Goal: Task Accomplishment & Management: Complete application form

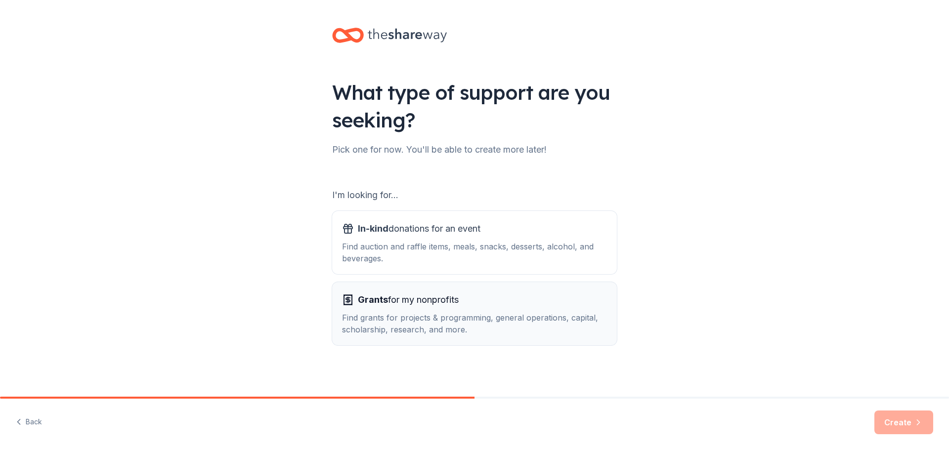
scroll to position [2, 0]
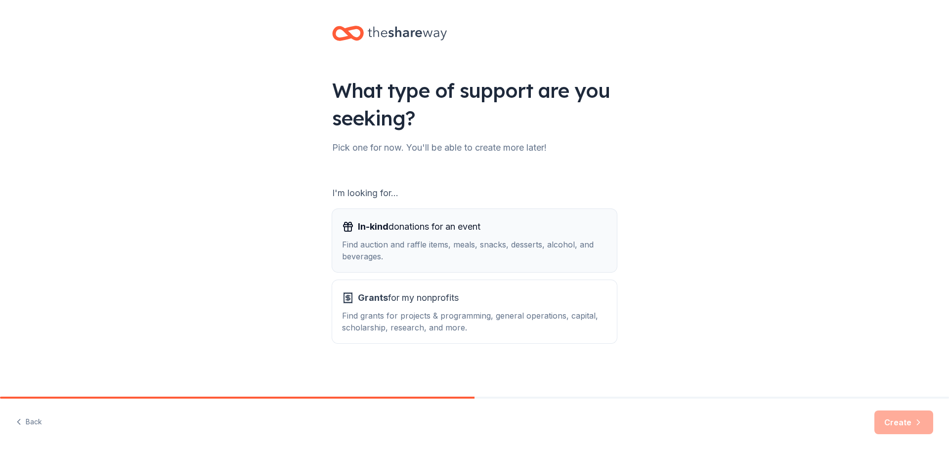
click at [501, 227] on div "In-kind donations for an event" at bounding box center [474, 227] width 265 height 16
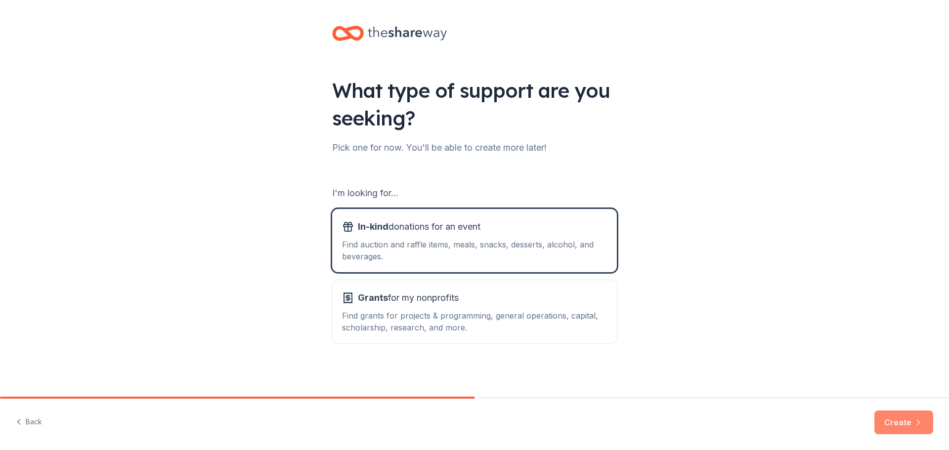
click at [899, 424] on button "Create" at bounding box center [903, 423] width 59 height 24
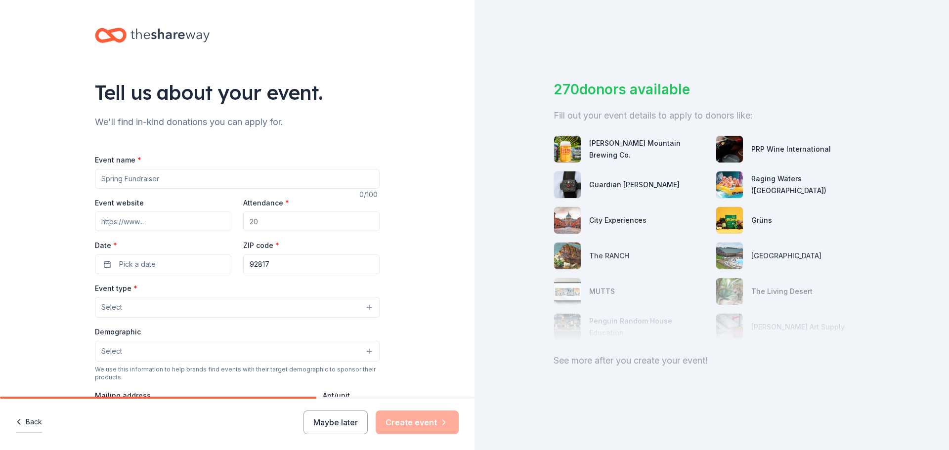
click at [28, 423] on button "Back" at bounding box center [29, 422] width 26 height 21
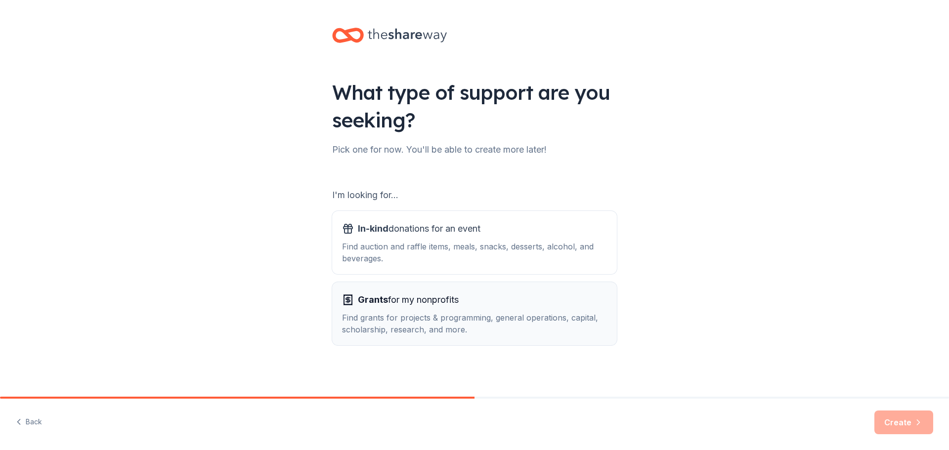
click at [442, 318] on div "Find grants for projects & programming, general operations, capital, scholarshi…" at bounding box center [474, 324] width 265 height 24
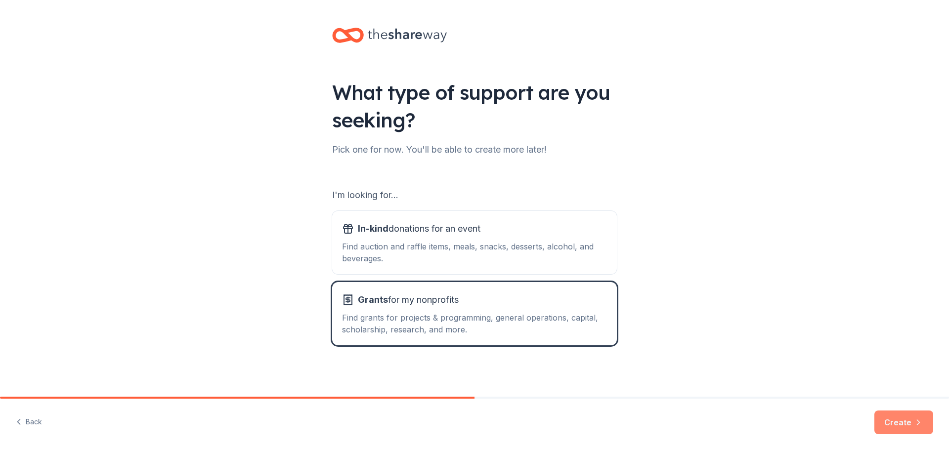
click at [909, 422] on button "Create" at bounding box center [903, 423] width 59 height 24
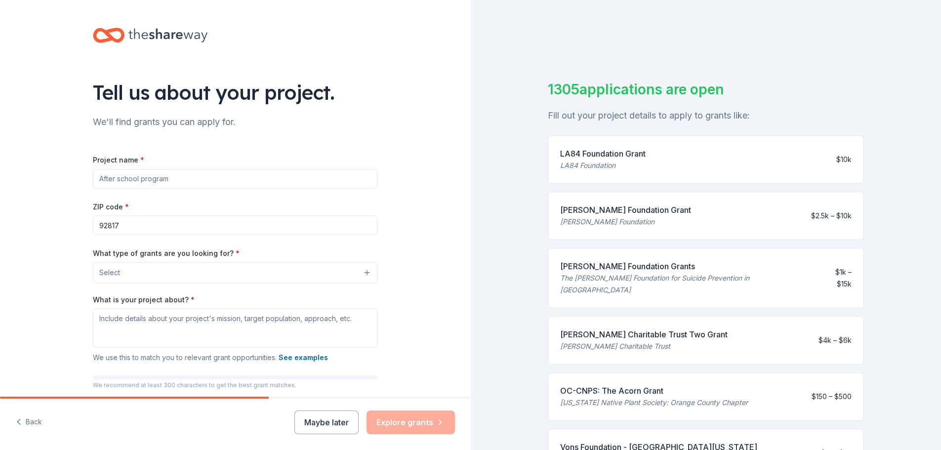
click at [204, 185] on input "Project name *" at bounding box center [235, 179] width 285 height 20
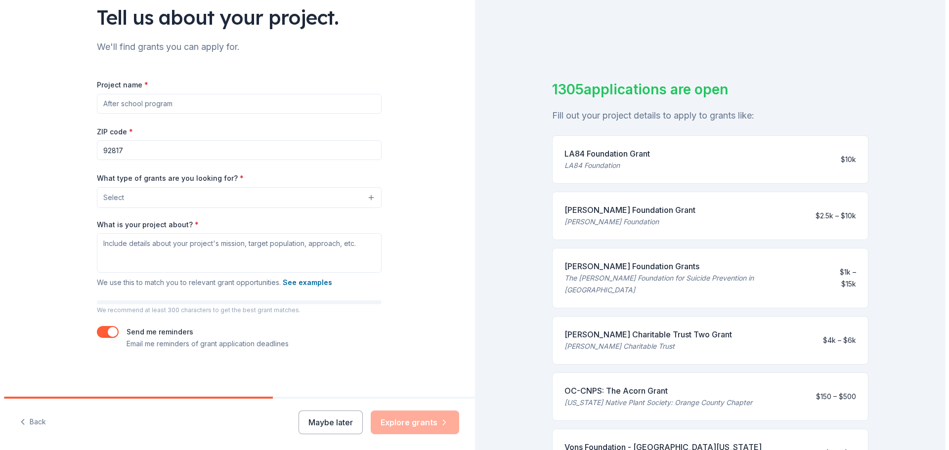
scroll to position [76, 0]
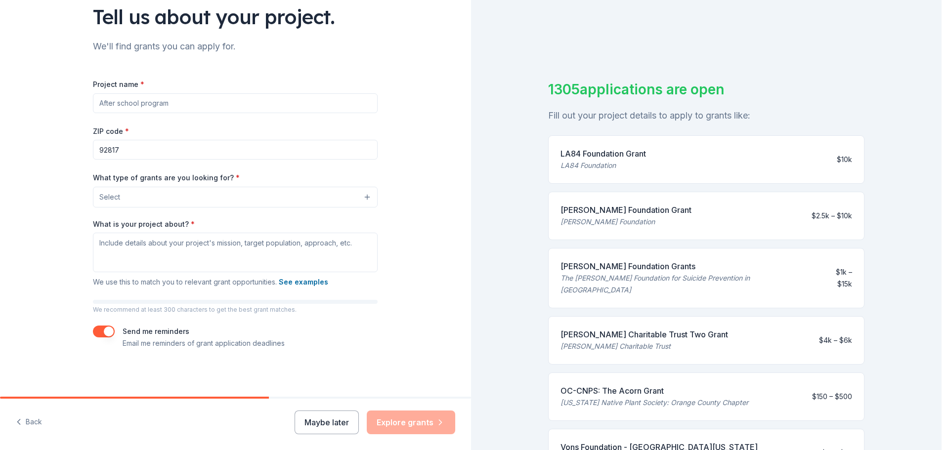
click at [178, 196] on button "Select" at bounding box center [235, 197] width 285 height 21
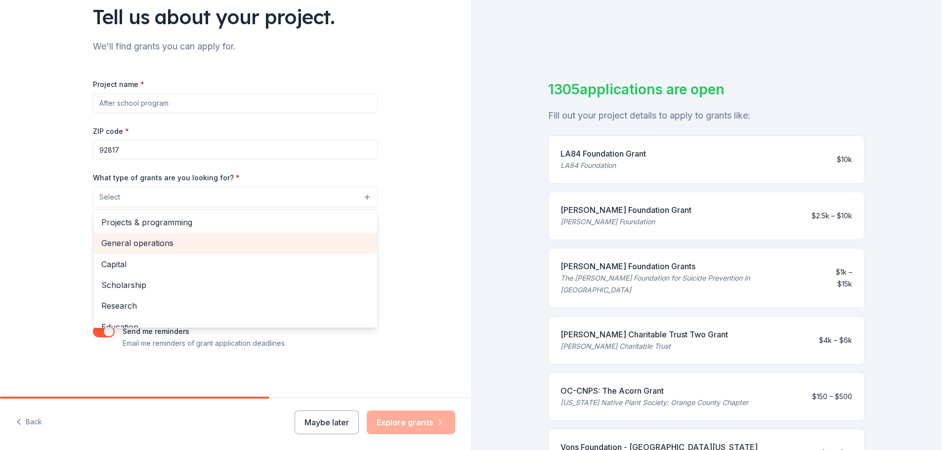
click at [129, 245] on span "General operations" at bounding box center [235, 243] width 268 height 13
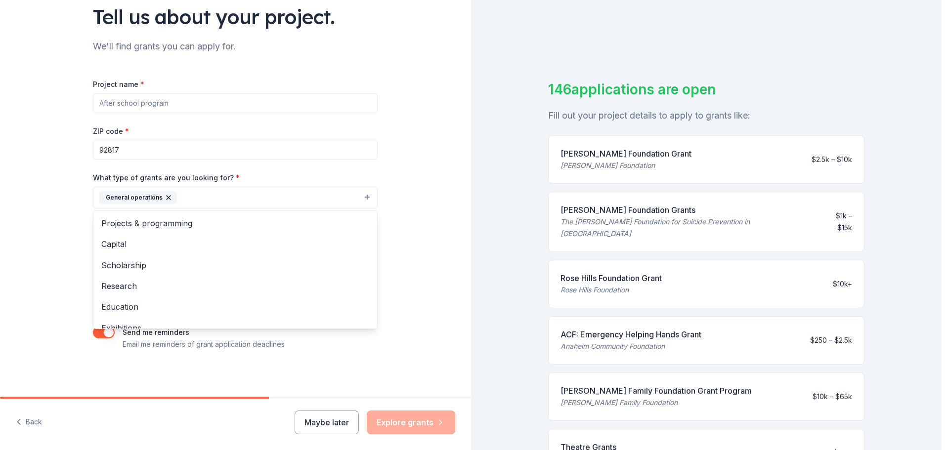
drag, startPoint x: 935, startPoint y: 151, endPoint x: 930, endPoint y: 236, distance: 85.7
click at [930, 234] on div "Tell us about your project. We'll find grants you can apply for. Project name *…" at bounding box center [470, 225] width 941 height 450
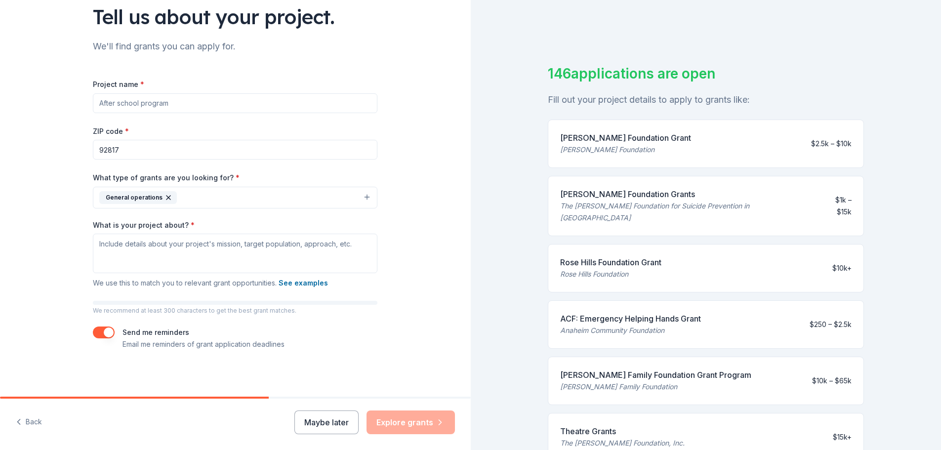
scroll to position [0, 0]
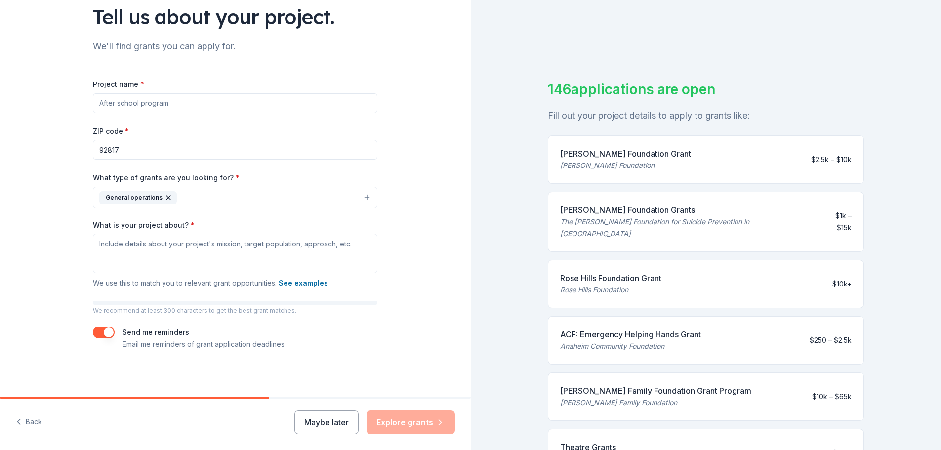
click at [181, 105] on input "Project name *" at bounding box center [235, 103] width 285 height 20
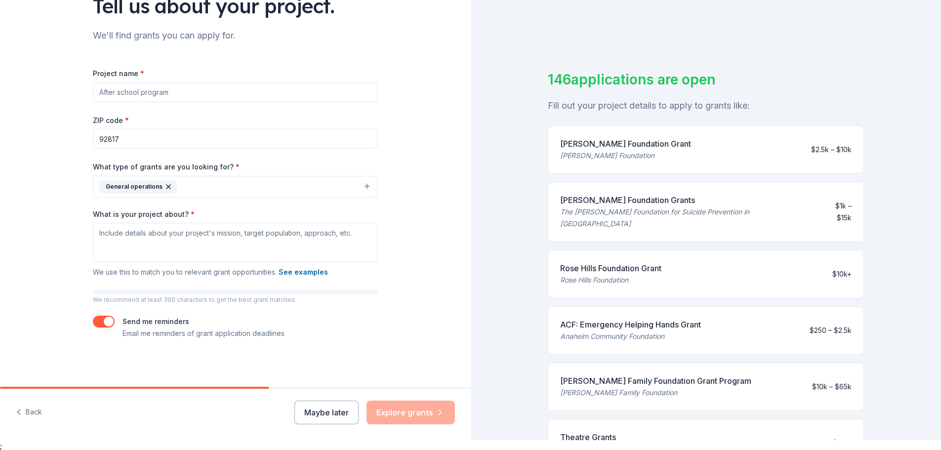
scroll to position [12, 0]
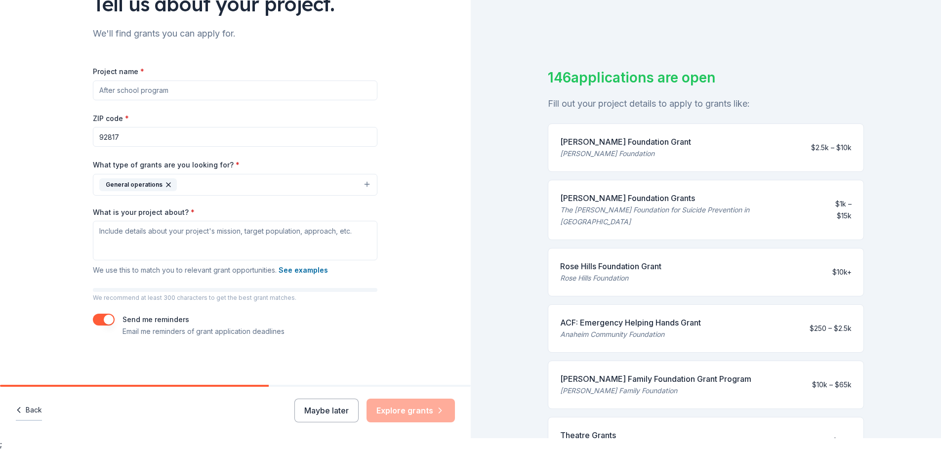
click at [28, 412] on button "Back" at bounding box center [29, 410] width 26 height 21
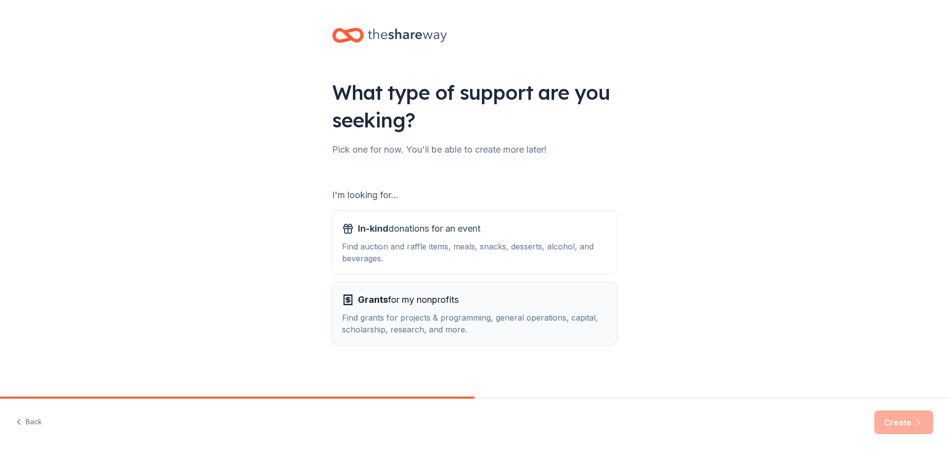
click at [401, 299] on span "Grants for my nonprofits" at bounding box center [408, 300] width 101 height 16
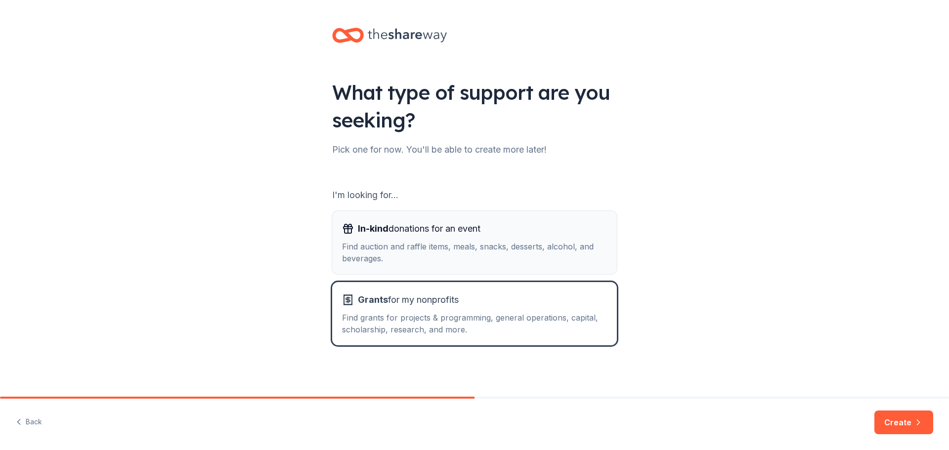
click at [385, 239] on div "In-kind donations for an event Find auction and raffle items, meals, snacks, de…" at bounding box center [474, 242] width 265 height 43
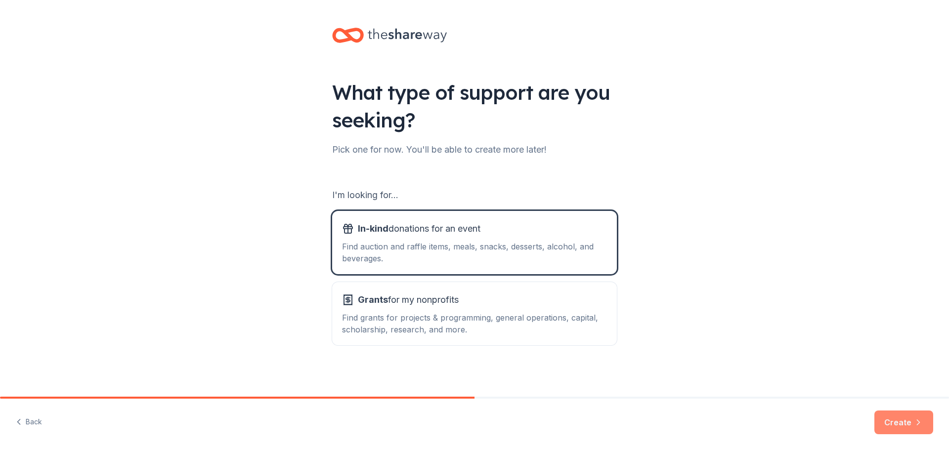
click at [914, 422] on icon "button" at bounding box center [918, 423] width 10 height 10
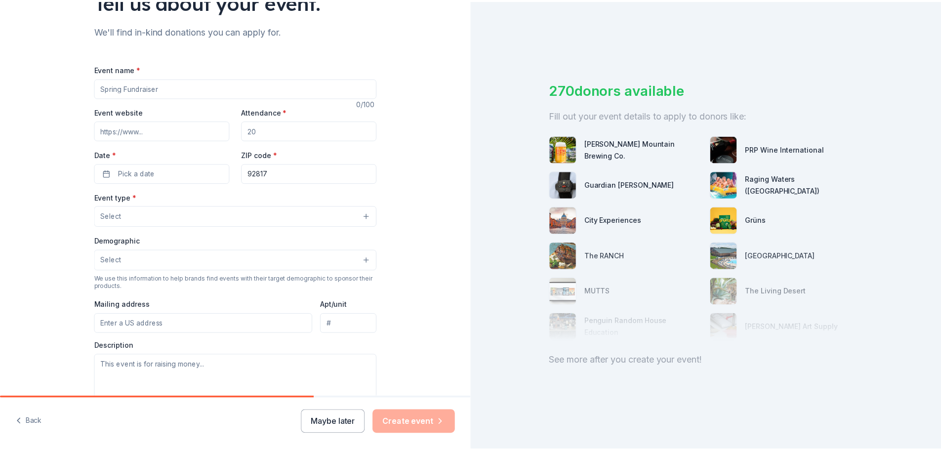
scroll to position [99, 0]
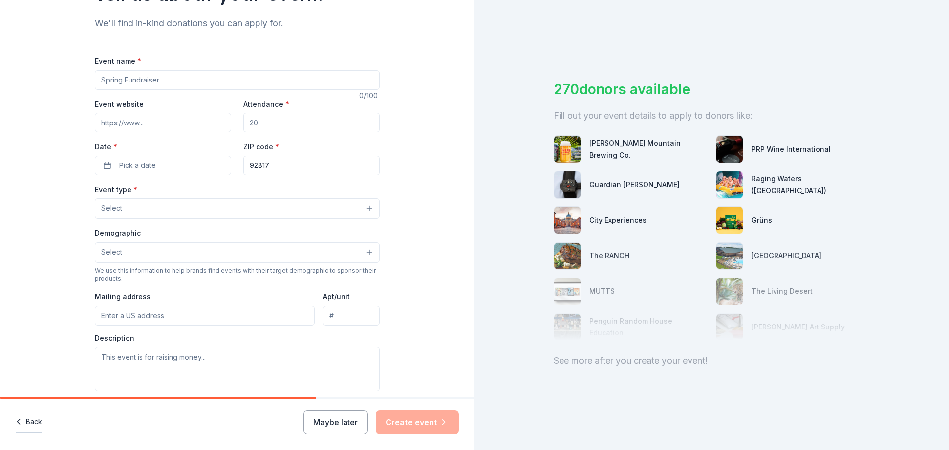
click at [25, 422] on button "Back" at bounding box center [29, 422] width 26 height 21
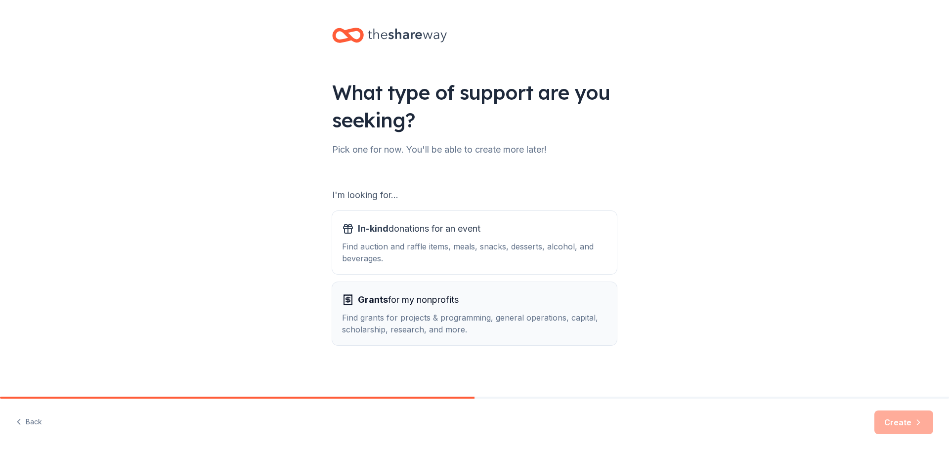
click at [403, 309] on div "Grants for my nonprofits Find grants for projects & programming, general operat…" at bounding box center [474, 313] width 265 height 43
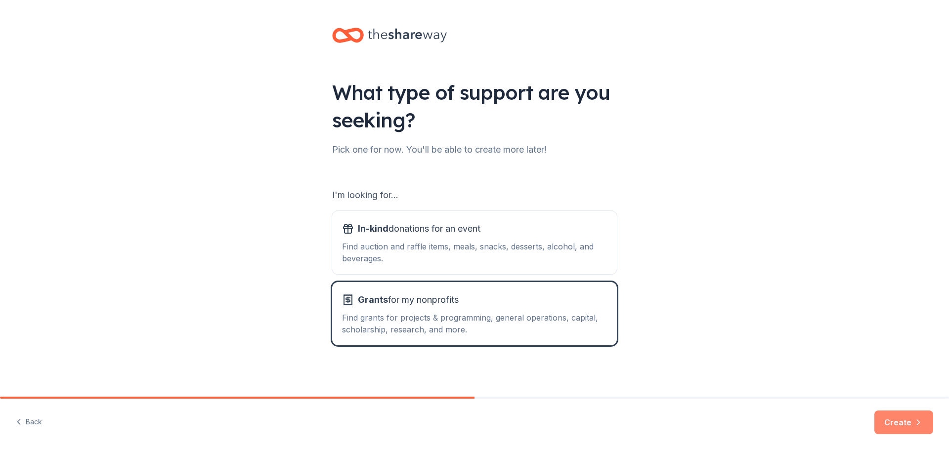
click at [906, 417] on button "Create" at bounding box center [903, 423] width 59 height 24
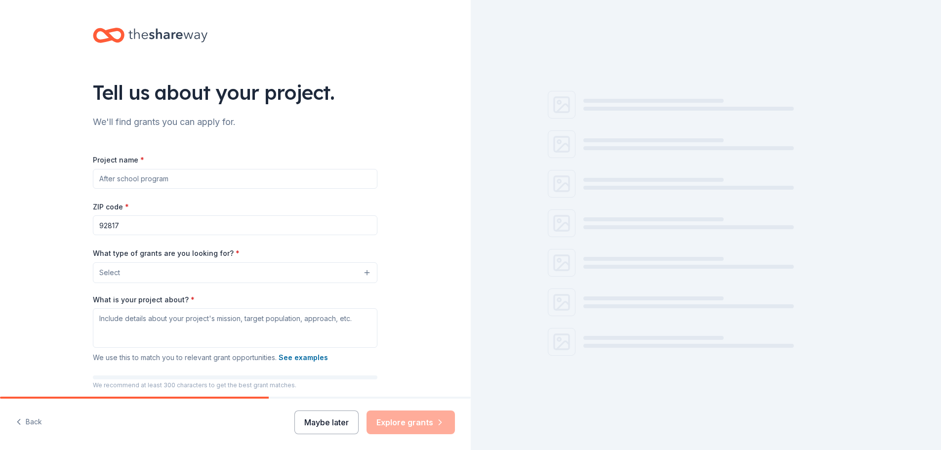
click at [327, 420] on button "Maybe later" at bounding box center [327, 423] width 64 height 24
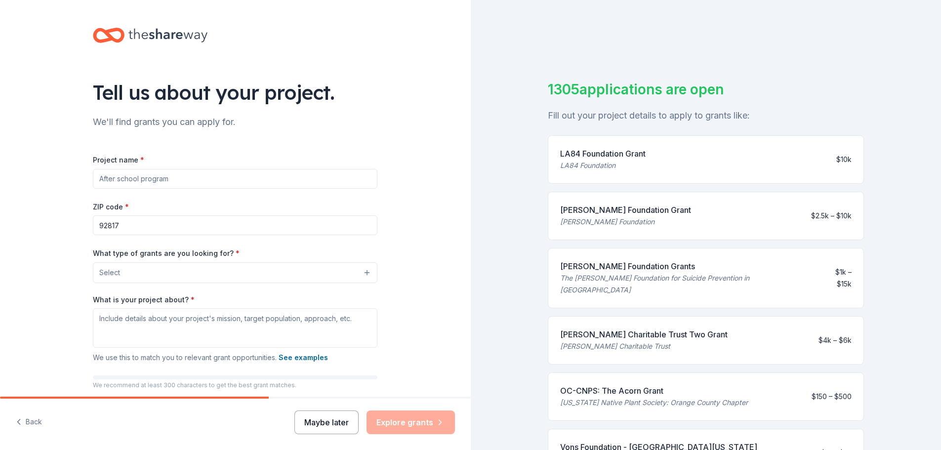
click at [333, 428] on button "Maybe later" at bounding box center [327, 423] width 64 height 24
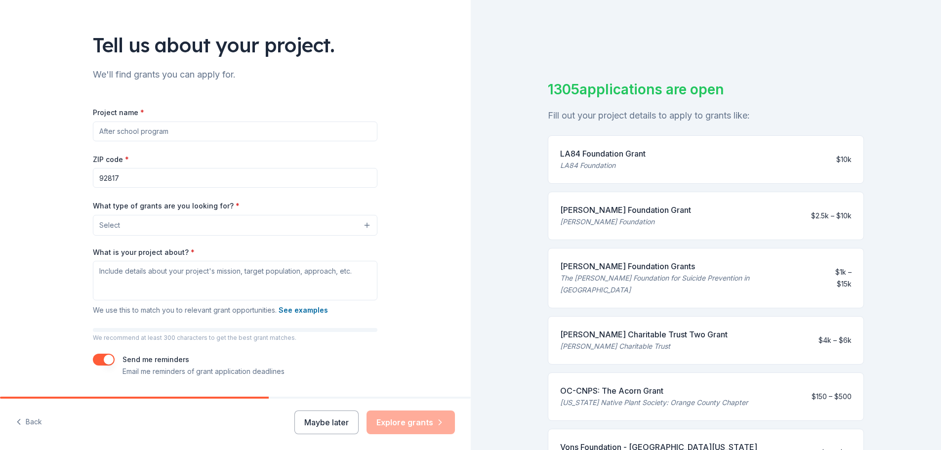
scroll to position [76, 0]
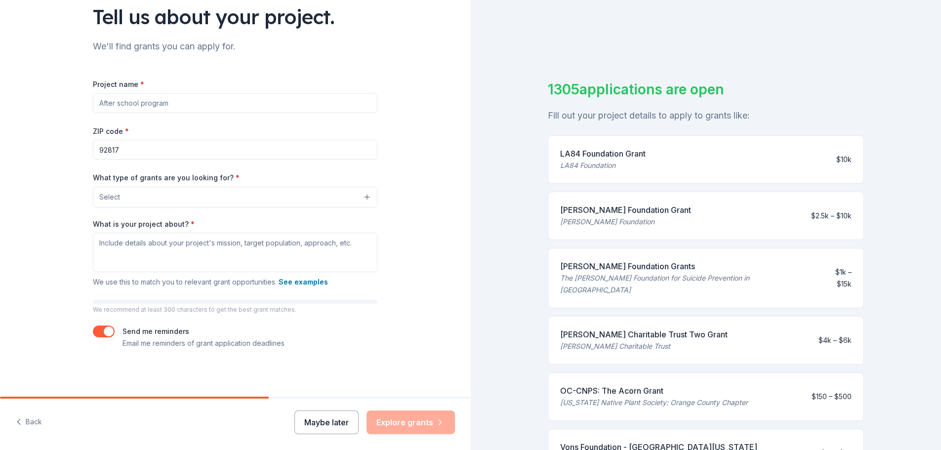
click at [302, 420] on button "Maybe later" at bounding box center [327, 423] width 64 height 24
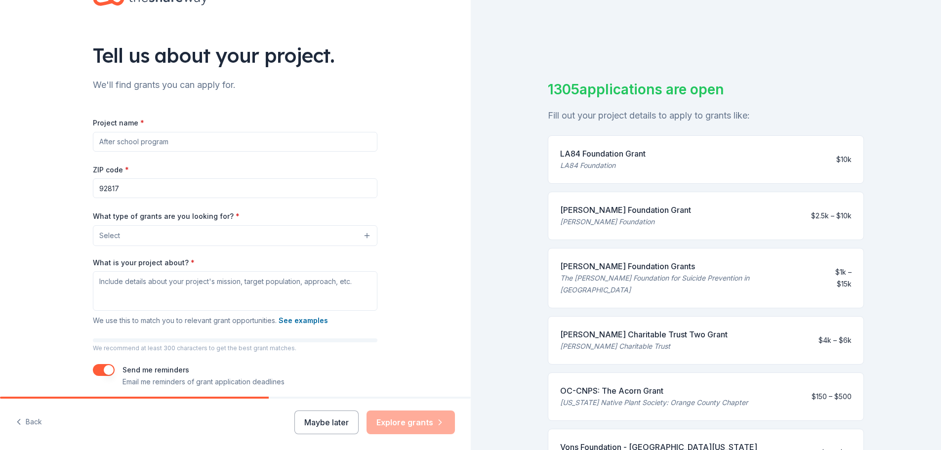
scroll to position [0, 0]
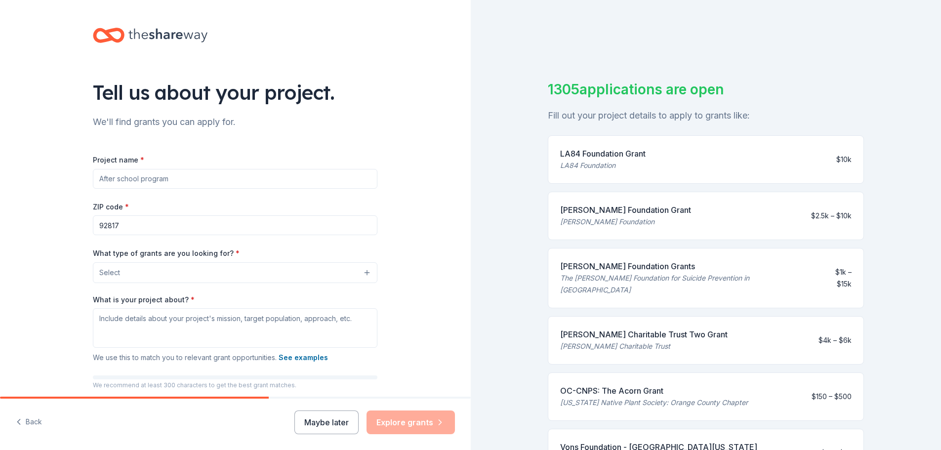
click at [178, 178] on input "Project name *" at bounding box center [235, 179] width 285 height 20
drag, startPoint x: 178, startPoint y: 178, endPoint x: -31, endPoint y: 141, distance: 211.8
click at [0, 141] on html "Tell us about your project. We'll find grants you can apply for. Project name *…" at bounding box center [470, 225] width 941 height 450
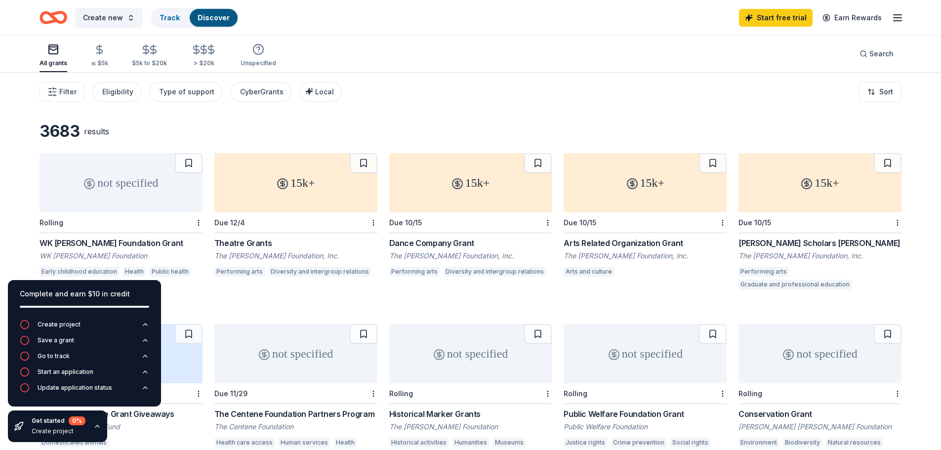
click at [437, 114] on div "3683 results not specified Rolling WK Kellogg Foundation Grant WK Kellogg Found…" at bounding box center [470, 307] width 941 height 470
click at [898, 20] on icon "button" at bounding box center [898, 18] width 12 height 12
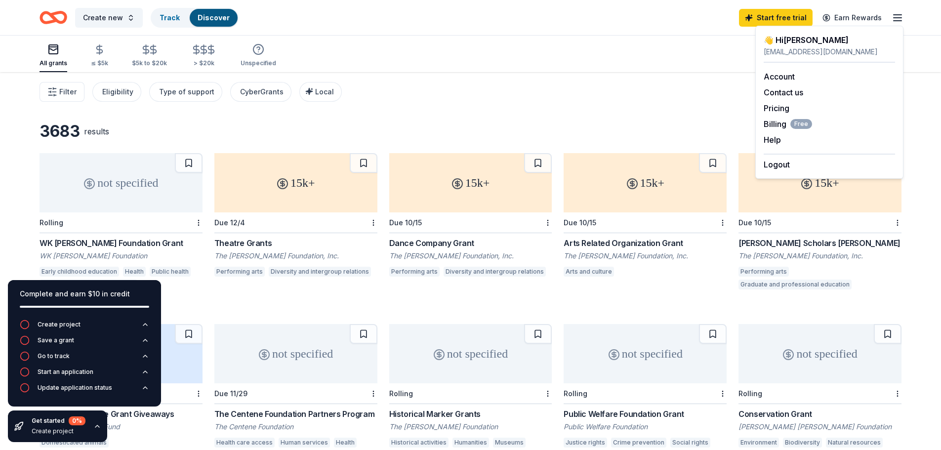
click at [688, 93] on div "Filter Eligibility Type of support CyberGrants Local Sort" at bounding box center [470, 92] width 941 height 40
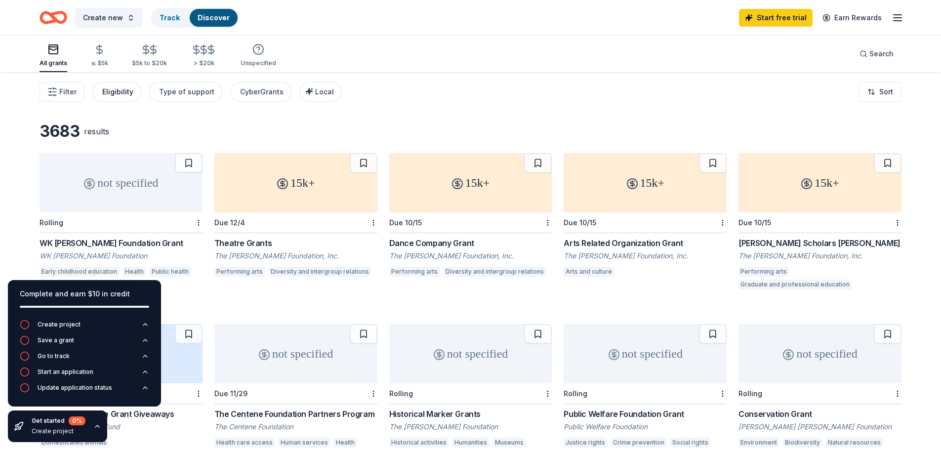
click at [112, 95] on div "Eligibility" at bounding box center [117, 92] width 31 height 12
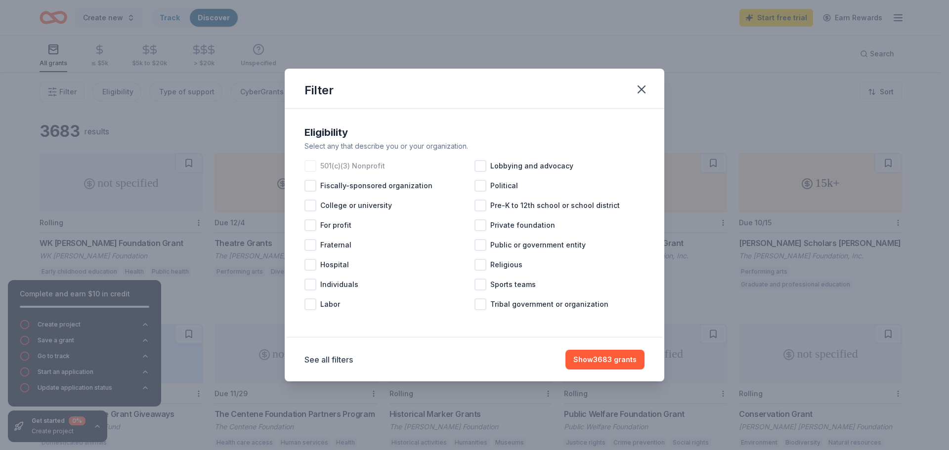
click at [311, 169] on div at bounding box center [310, 166] width 12 height 12
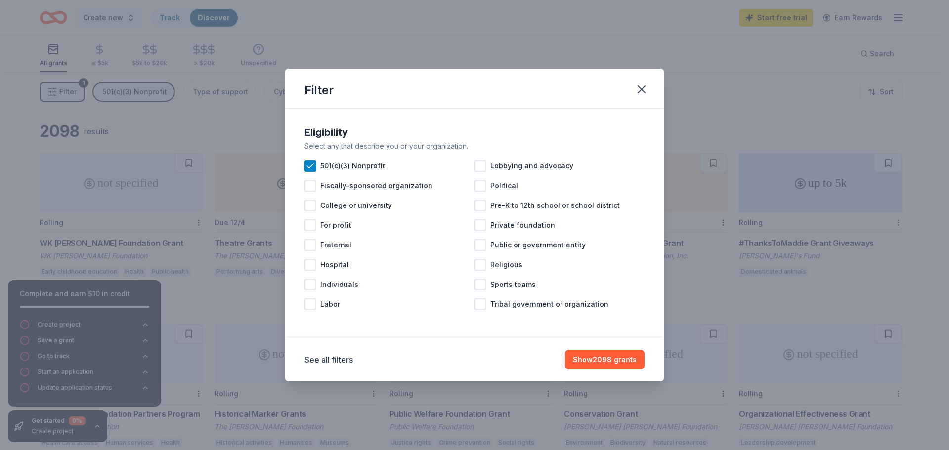
drag, startPoint x: 610, startPoint y: 359, endPoint x: 492, endPoint y: 372, distance: 119.3
click at [492, 372] on div "See all filters Show 2098 grants" at bounding box center [475, 359] width 380 height 43
click at [478, 285] on div at bounding box center [480, 285] width 12 height 12
click at [628, 365] on button "Show 2056 grants" at bounding box center [604, 360] width 79 height 20
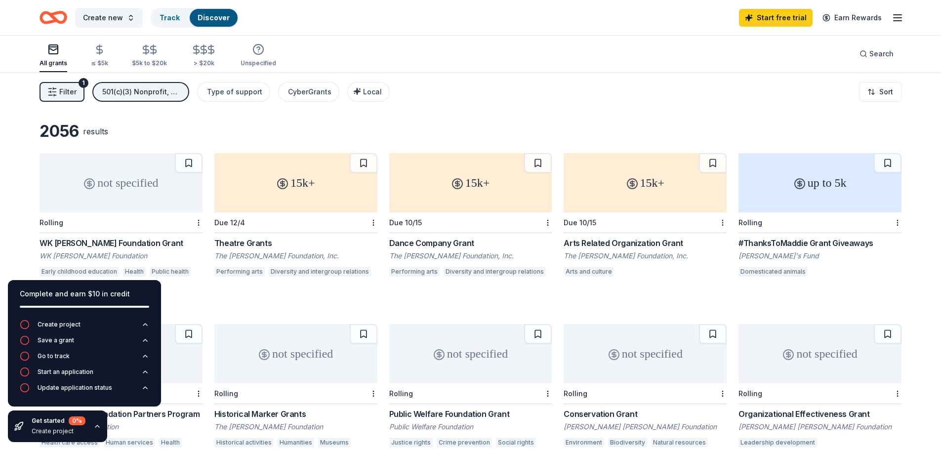
click at [67, 89] on span "Filter" at bounding box center [67, 92] width 17 height 12
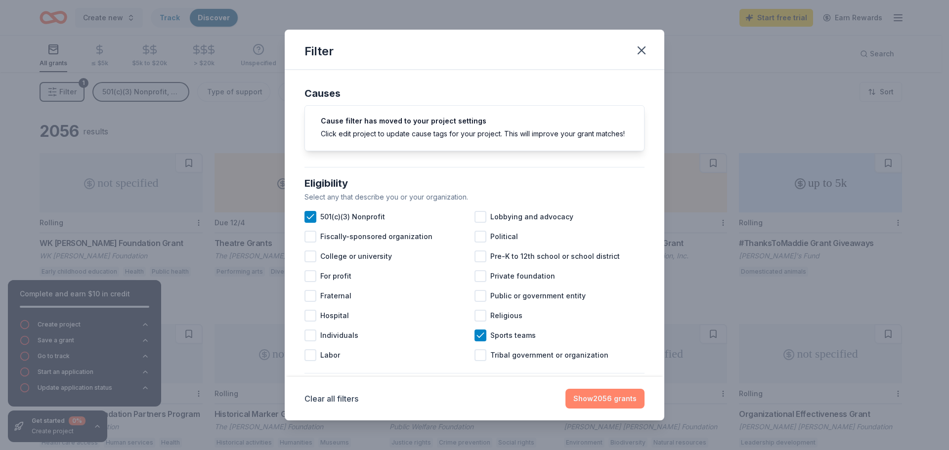
click at [614, 401] on button "Show 2056 grants" at bounding box center [604, 399] width 79 height 20
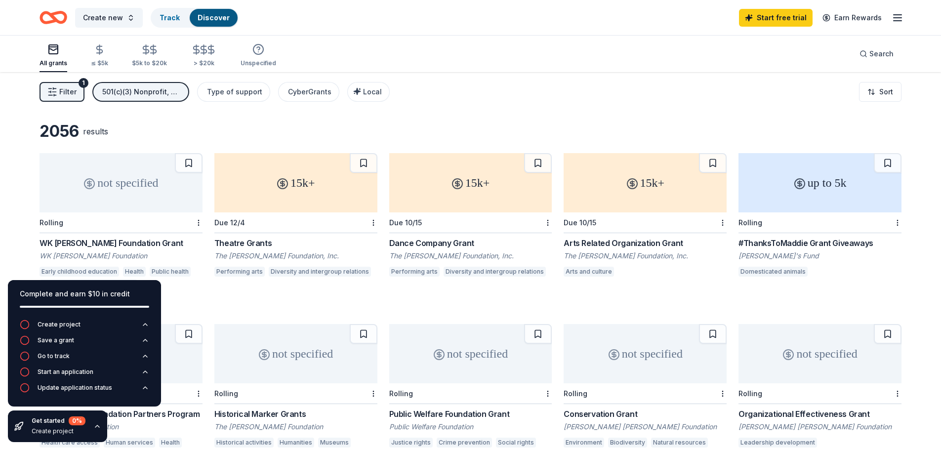
click at [101, 243] on div "WK Kellogg Foundation Grant" at bounding box center [121, 243] width 163 height 12
click at [222, 95] on div "Type of support" at bounding box center [234, 92] width 55 height 12
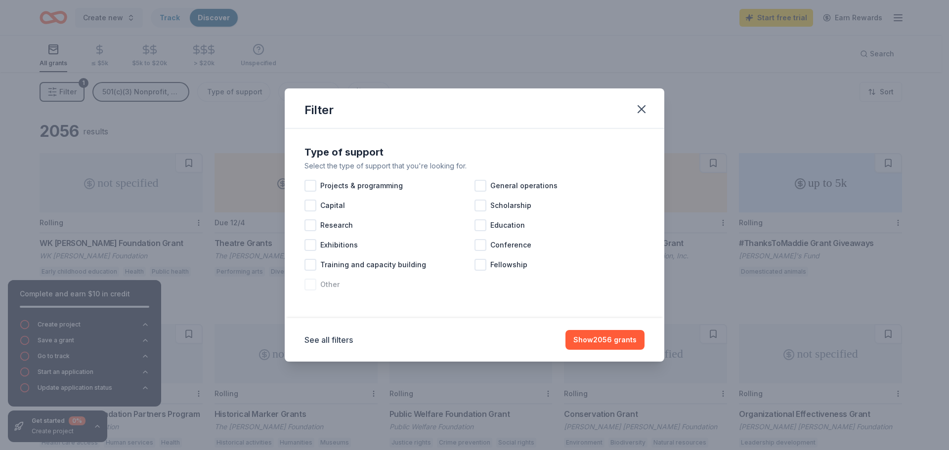
click at [311, 287] on div at bounding box center [310, 285] width 12 height 12
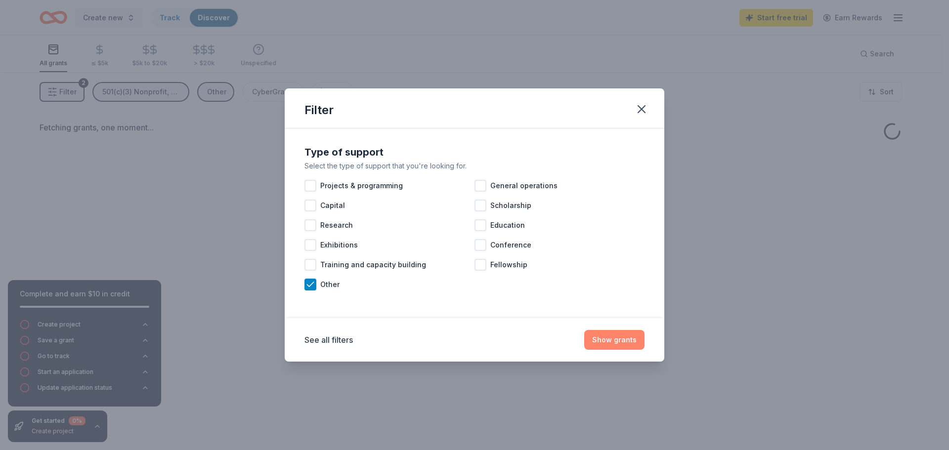
click at [598, 343] on button "Show grants" at bounding box center [614, 340] width 60 height 20
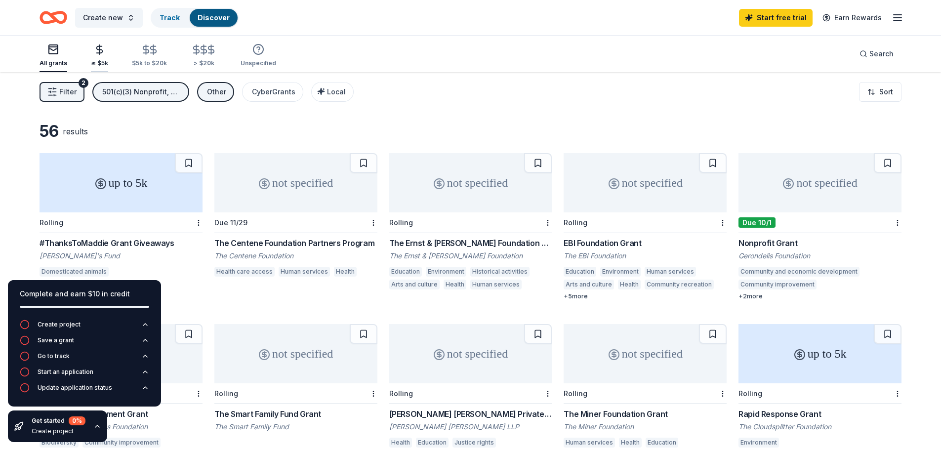
click at [97, 56] on div "≤ $5k" at bounding box center [99, 55] width 17 height 23
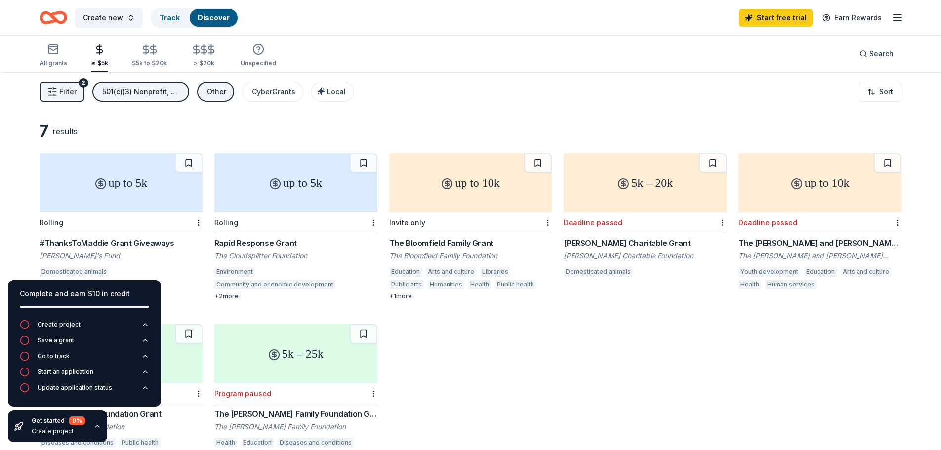
click at [892, 16] on icon "button" at bounding box center [898, 18] width 12 height 12
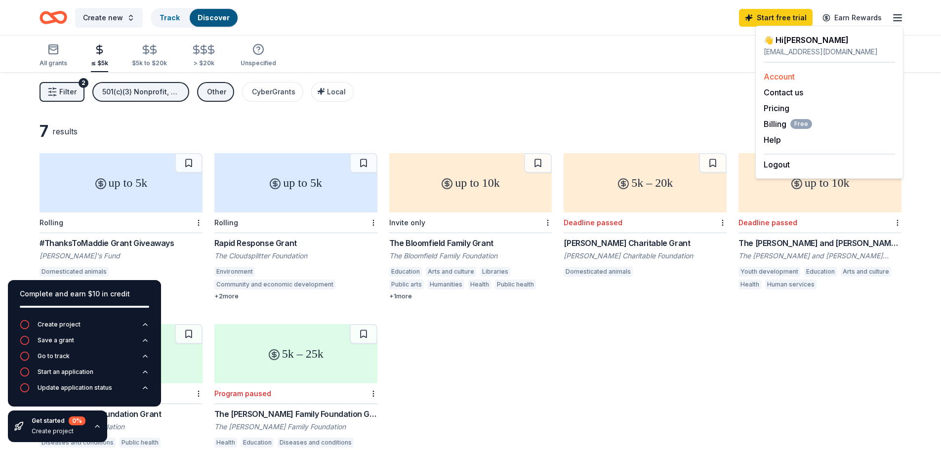
click at [786, 73] on link "Account" at bounding box center [779, 77] width 31 height 10
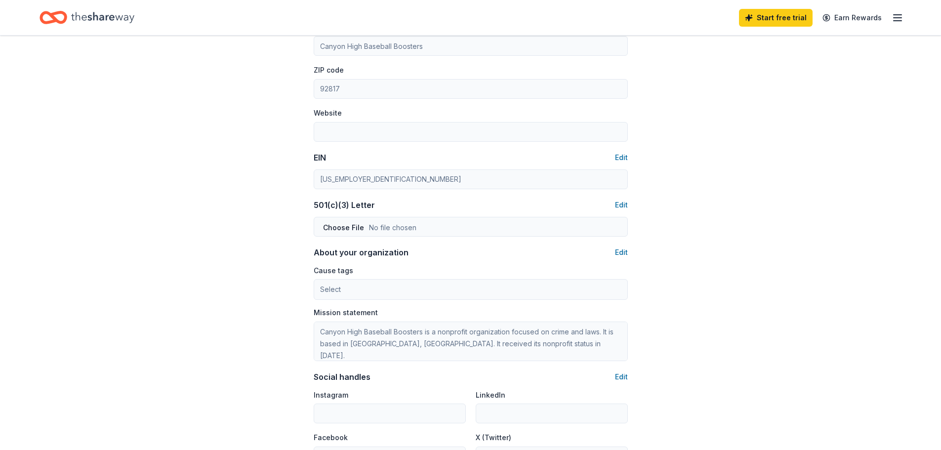
scroll to position [395, 0]
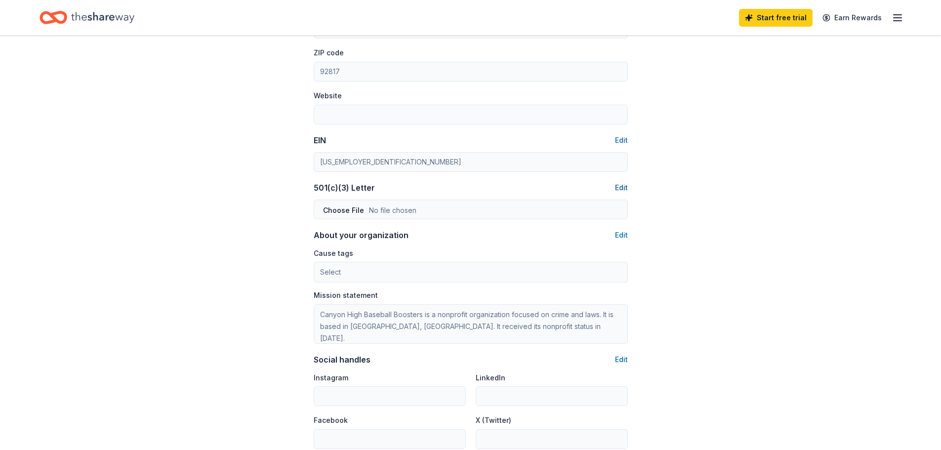
click at [619, 186] on button "Edit" at bounding box center [621, 188] width 13 height 12
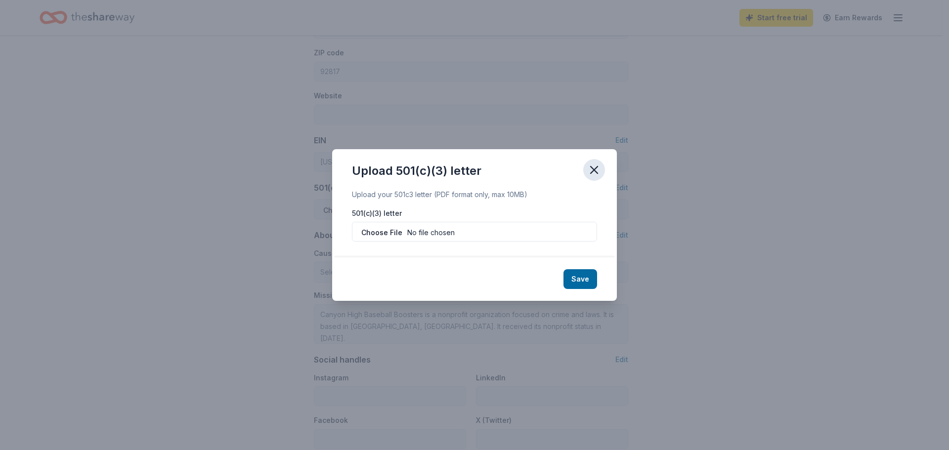
click at [598, 171] on icon "button" at bounding box center [594, 170] width 14 height 14
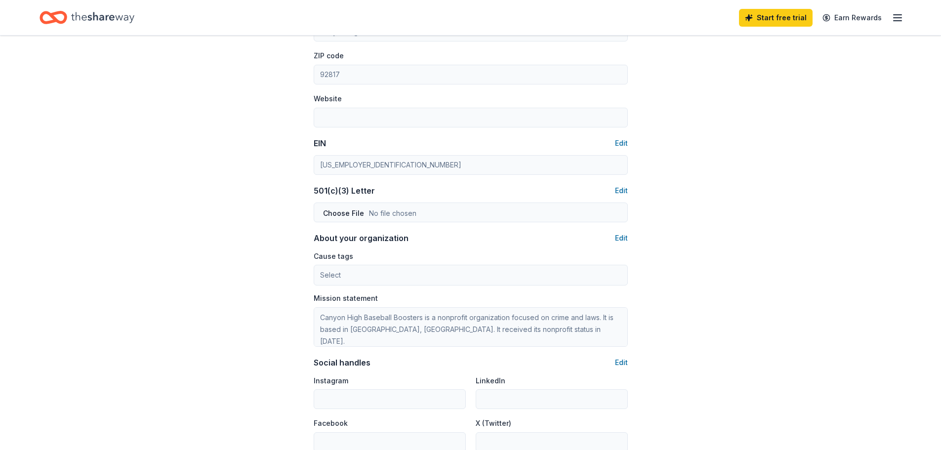
scroll to position [390, 0]
click at [622, 195] on button "Edit" at bounding box center [621, 193] width 13 height 12
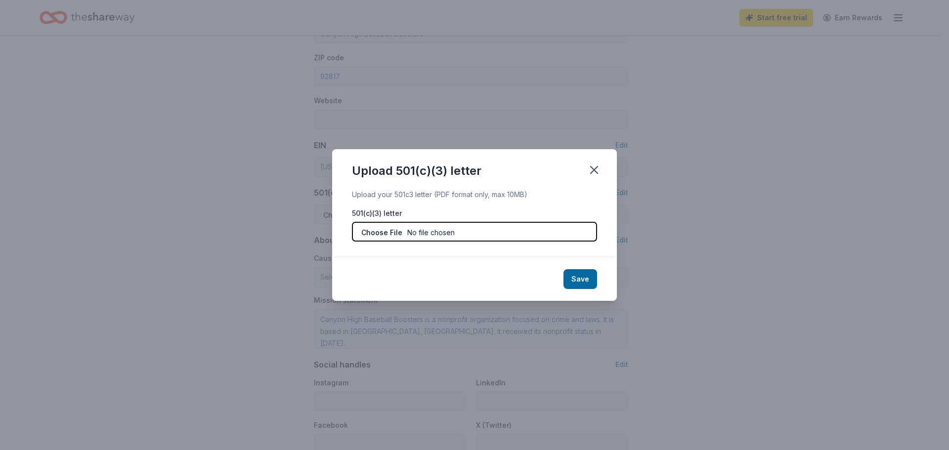
click at [471, 234] on input "file" at bounding box center [474, 232] width 245 height 20
type input "C:\fakepath\CanyonDonationRequestLetter.pdf"
click at [574, 279] on button "Save" at bounding box center [580, 279] width 34 height 20
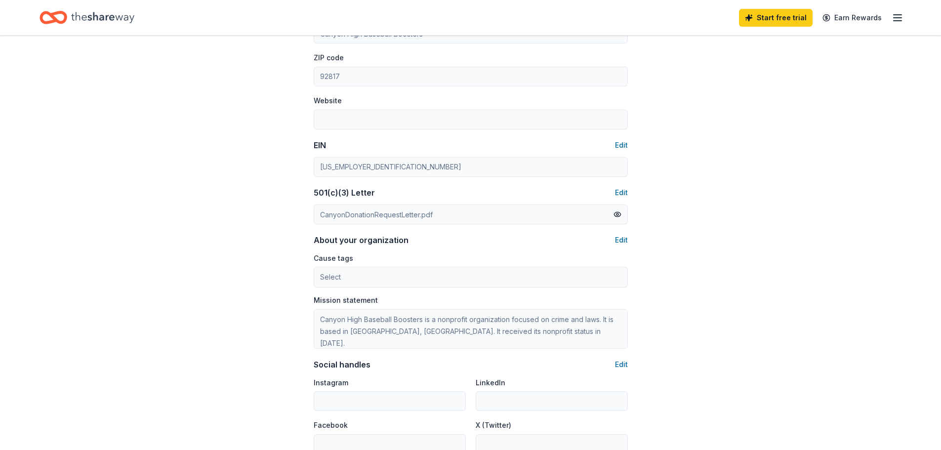
click at [812, 292] on div "Account About me Profile Edit First name Mariam Last name El Haj Role Board mem…" at bounding box center [470, 86] width 941 height 882
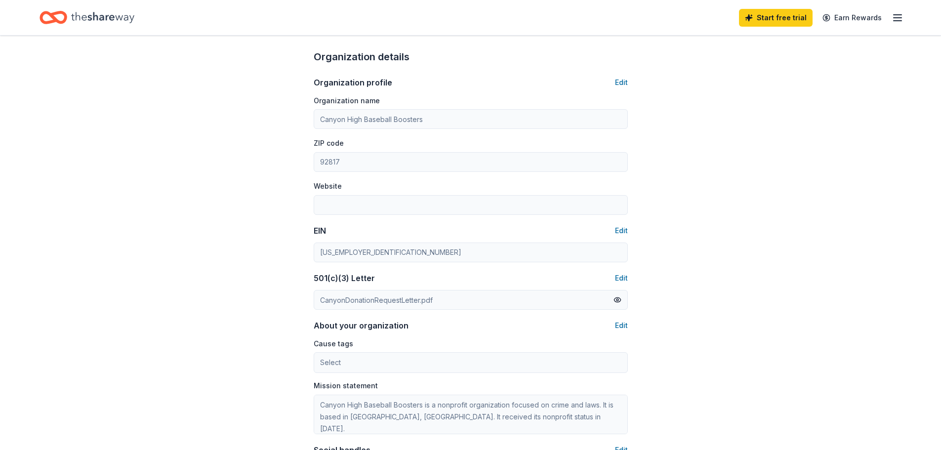
scroll to position [292, 0]
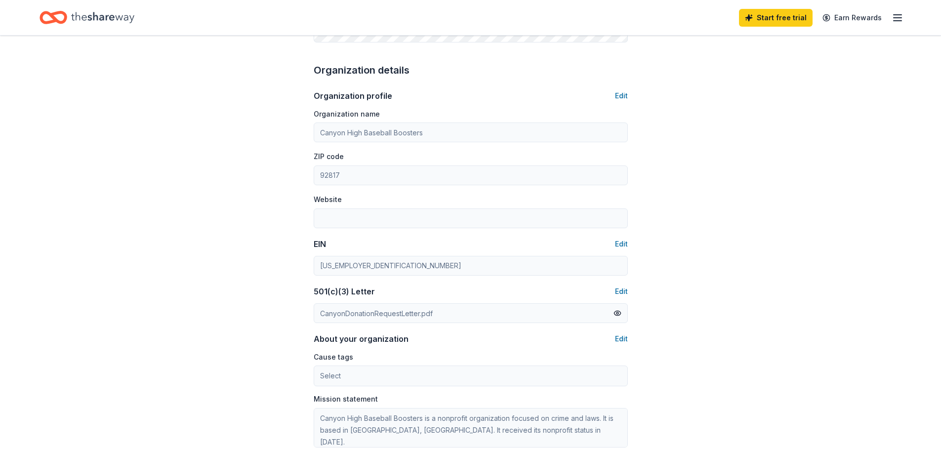
click at [746, 233] on div "Account About me Profile Edit First name Mariam Last name El Haj Role Board mem…" at bounding box center [470, 185] width 941 height 882
click at [841, 203] on div "Account About me Profile Edit First name Mariam Last name El Haj Role Board mem…" at bounding box center [470, 185] width 941 height 882
click at [750, 208] on div "Account About me Profile Edit First name Mariam Last name El Haj Role Board mem…" at bounding box center [470, 185] width 941 height 882
click at [620, 99] on button "Edit" at bounding box center [621, 96] width 13 height 12
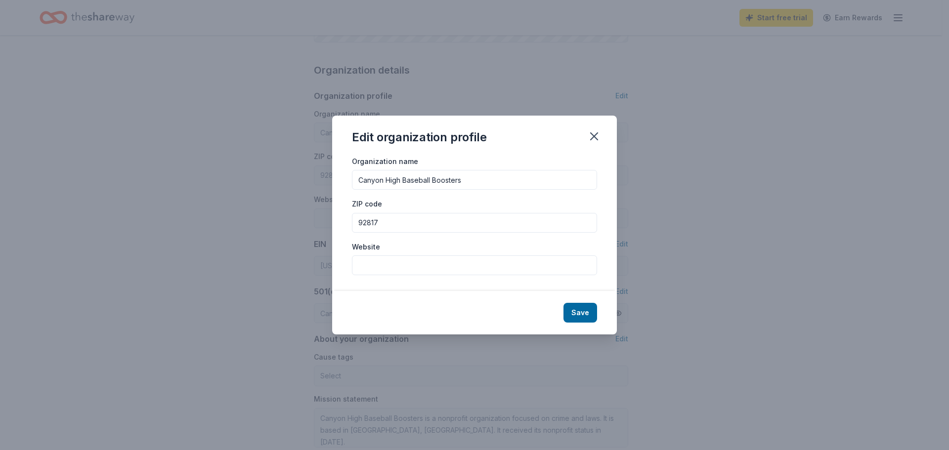
click at [379, 261] on input "Website" at bounding box center [474, 265] width 245 height 20
paste input "https://www.canyonathletics.org/boosters/boosters/"
type input "https://www.canyonathletics.org/boosters/boosters/"
click at [583, 315] on button "Save" at bounding box center [580, 313] width 34 height 20
type input "https://www.canyonathletics.org/boosters/boosters/"
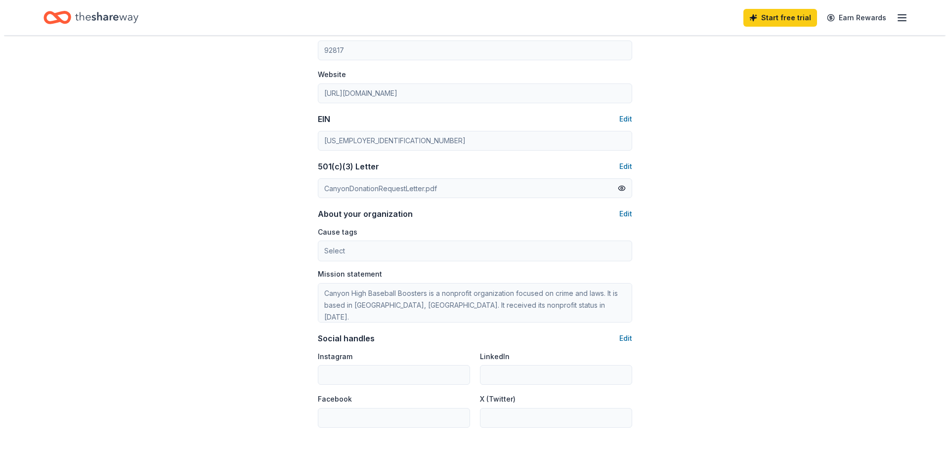
scroll to position [440, 0]
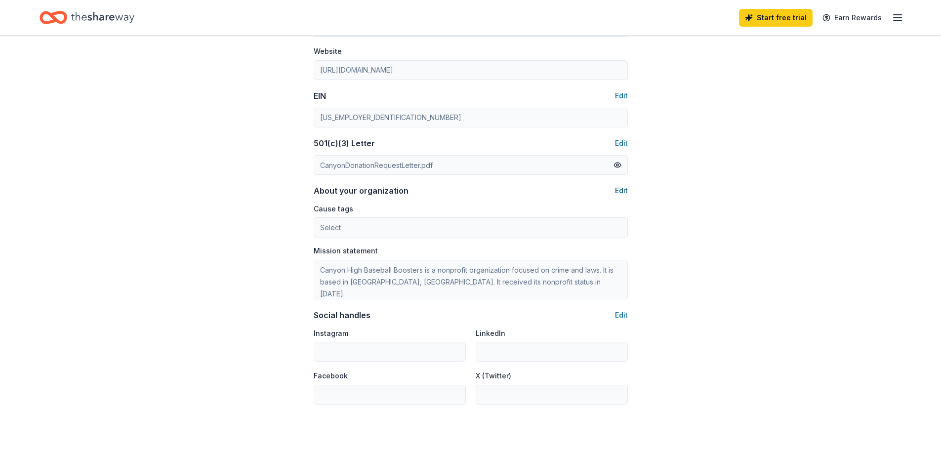
click at [624, 188] on button "Edit" at bounding box center [621, 191] width 13 height 12
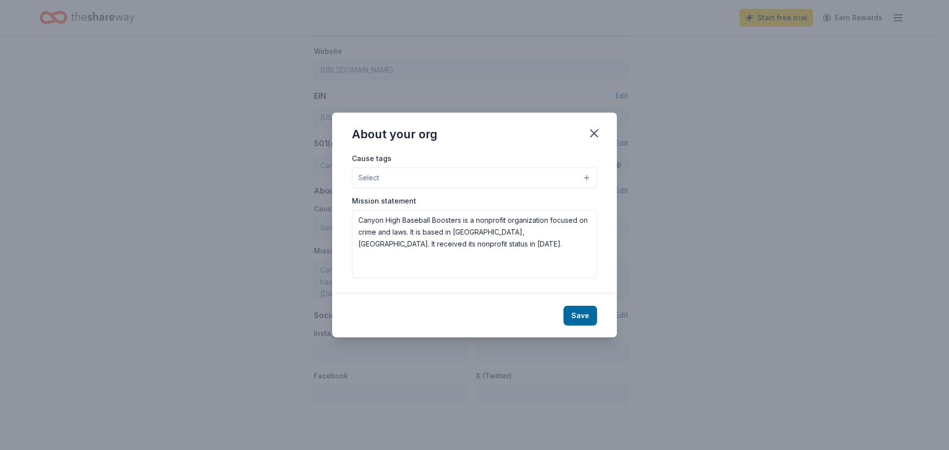
click at [500, 182] on button "Select" at bounding box center [474, 178] width 245 height 21
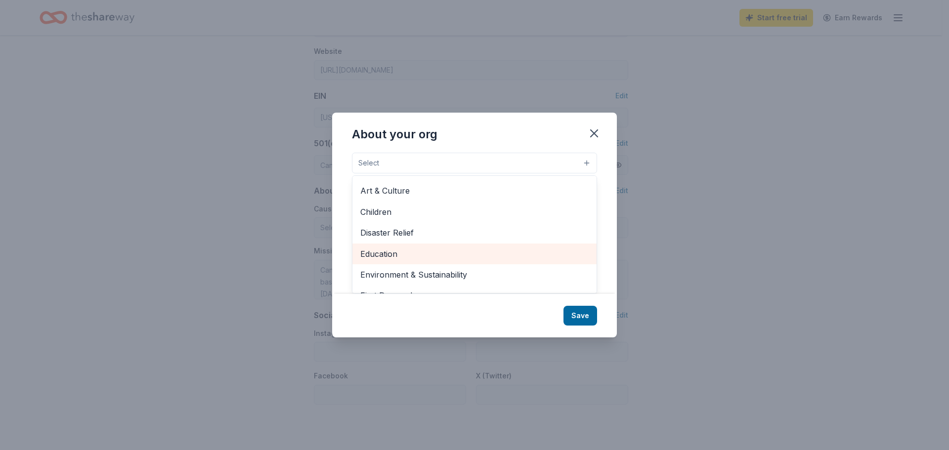
scroll to position [0, 0]
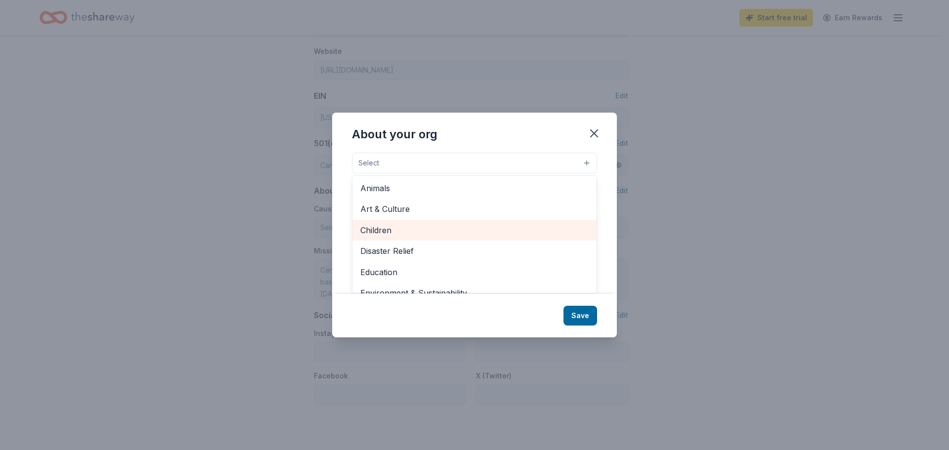
click at [378, 230] on span "Children" at bounding box center [474, 230] width 228 height 13
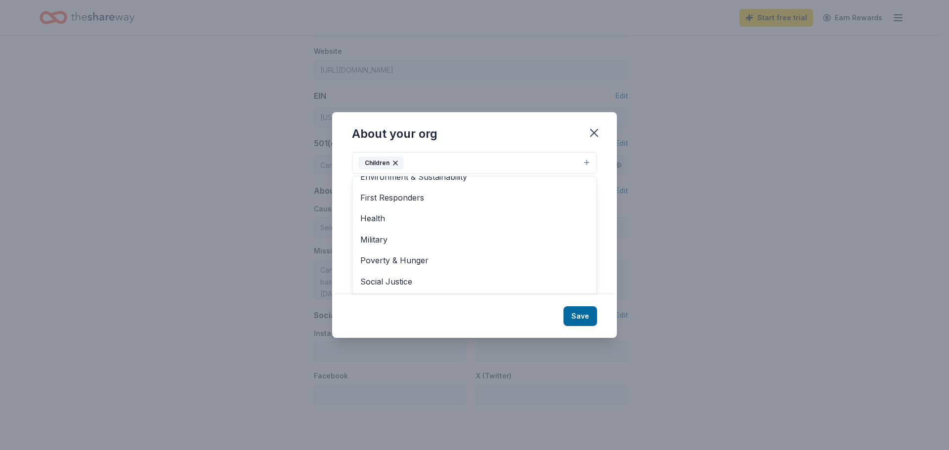
scroll to position [117, 0]
click at [501, 137] on div "About your org Cause tags Children Animals Art & Culture Disaster Relief Educat…" at bounding box center [474, 224] width 285 height 225
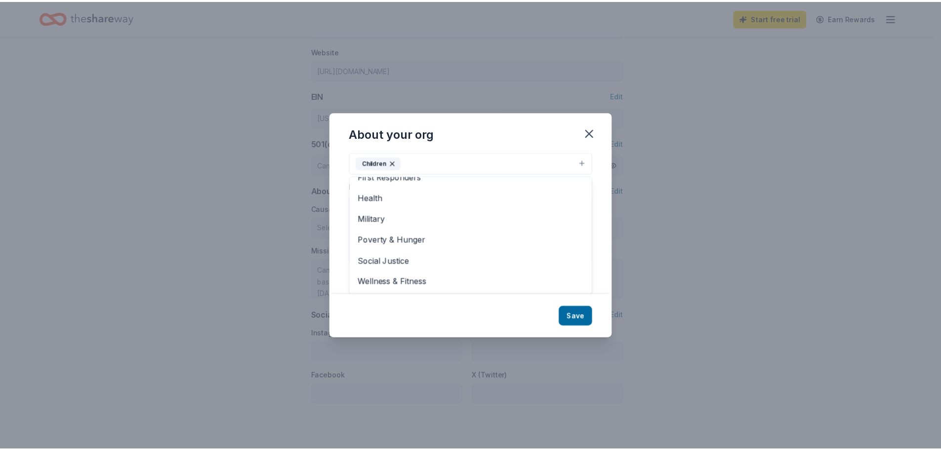
scroll to position [0, 0]
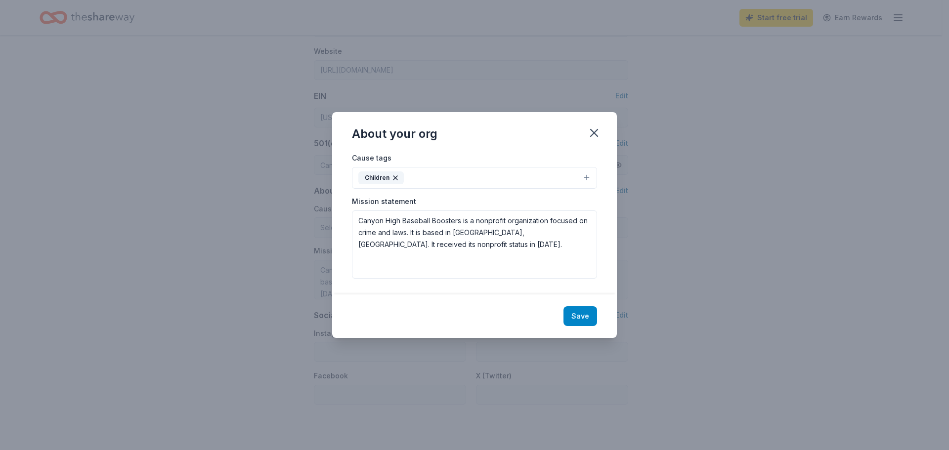
click at [585, 317] on button "Save" at bounding box center [580, 316] width 34 height 20
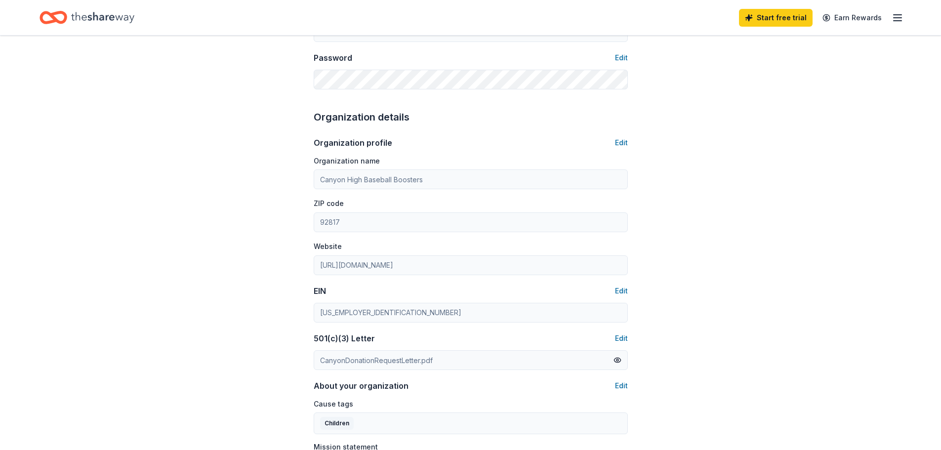
scroll to position [243, 0]
click at [901, 15] on icon "button" at bounding box center [898, 18] width 12 height 12
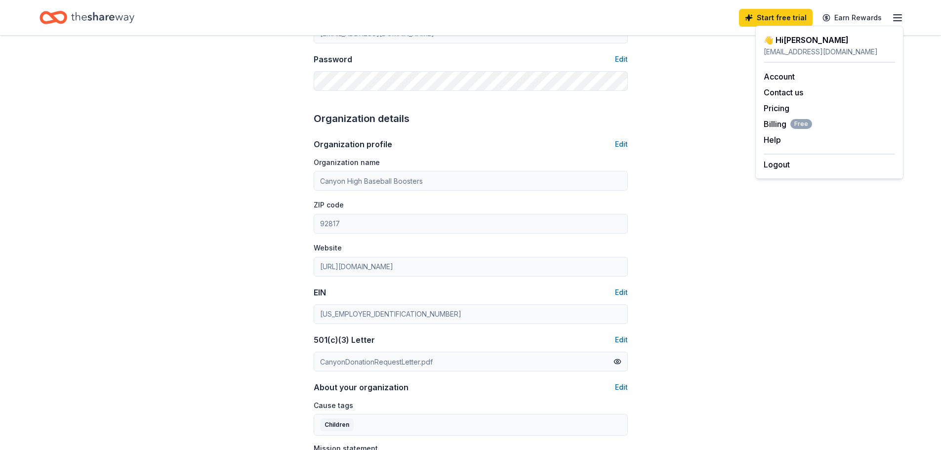
click at [778, 224] on div "Account About me Profile Edit First name Mariam Last name El Haj Role Board mem…" at bounding box center [470, 233] width 941 height 883
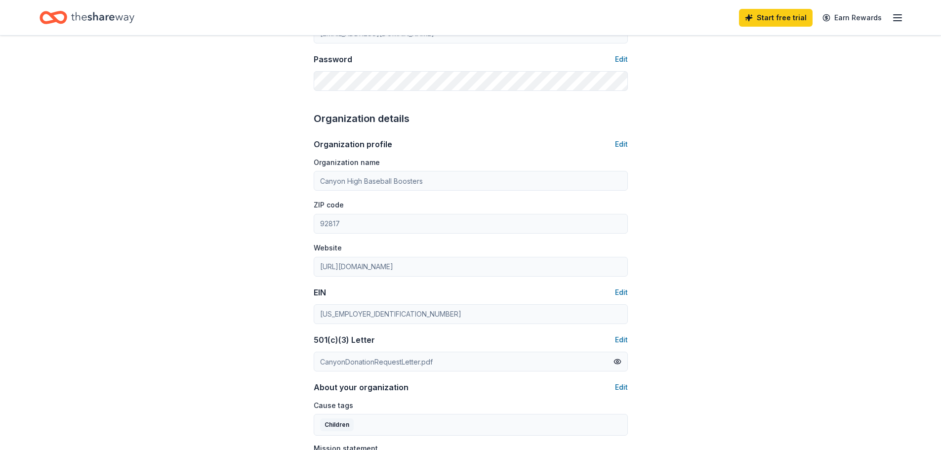
click at [898, 18] on line "button" at bounding box center [898, 18] width 8 height 0
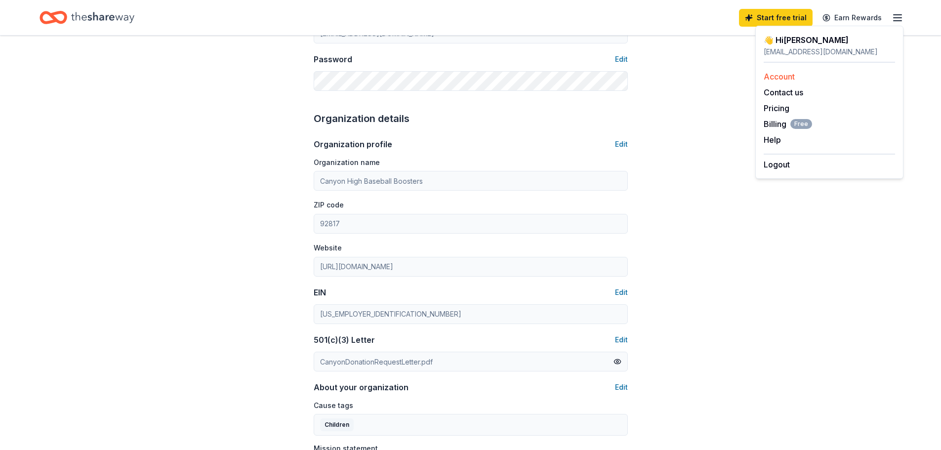
click at [785, 75] on link "Account" at bounding box center [779, 77] width 31 height 10
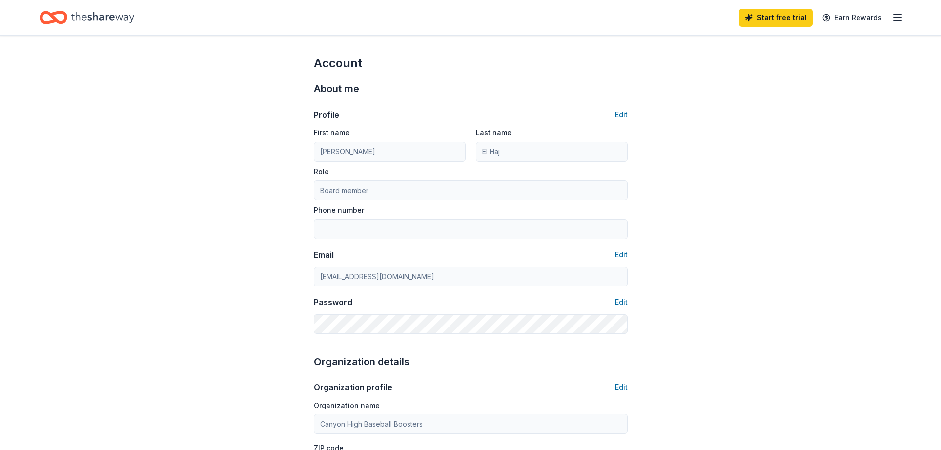
click at [93, 18] on icon "Home" at bounding box center [102, 17] width 63 height 11
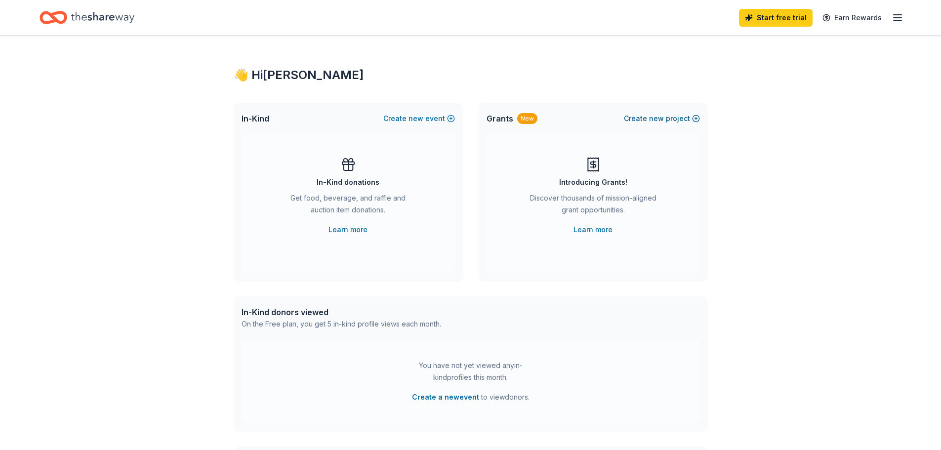
click at [642, 119] on button "Create new project" at bounding box center [662, 119] width 76 height 12
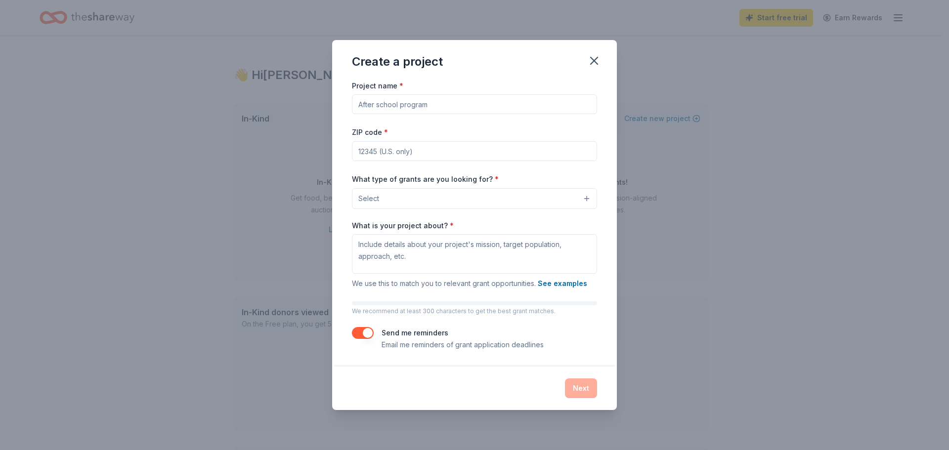
click at [473, 108] on input "Project name *" at bounding box center [474, 104] width 245 height 20
type input "Baseball Sport Progam"
type input "92807"
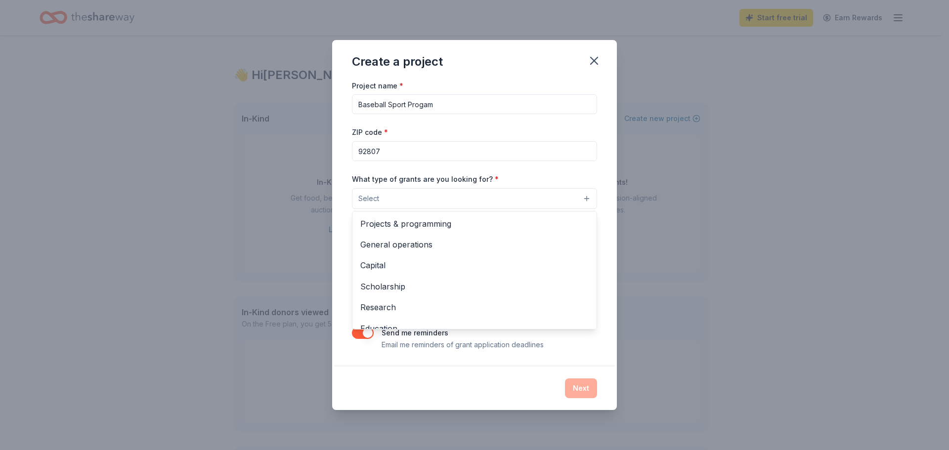
click at [591, 197] on button "Select" at bounding box center [474, 198] width 245 height 21
click at [427, 246] on span "General operations" at bounding box center [474, 244] width 228 height 13
click at [584, 350] on div "Project name * Baseball Sport Progam ZIP code * 92807 What type of grants are y…" at bounding box center [474, 215] width 245 height 272
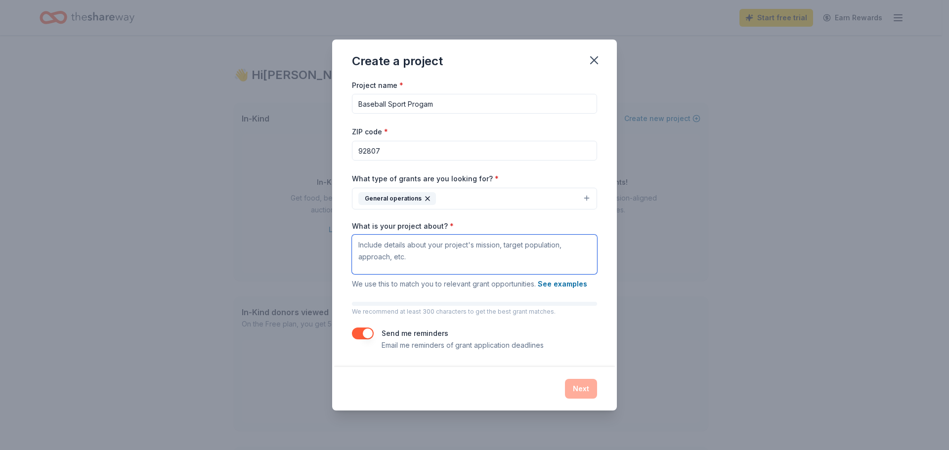
click at [462, 258] on textarea "What is your project about? *" at bounding box center [474, 255] width 245 height 40
click at [569, 286] on button "See examples" at bounding box center [562, 284] width 49 height 12
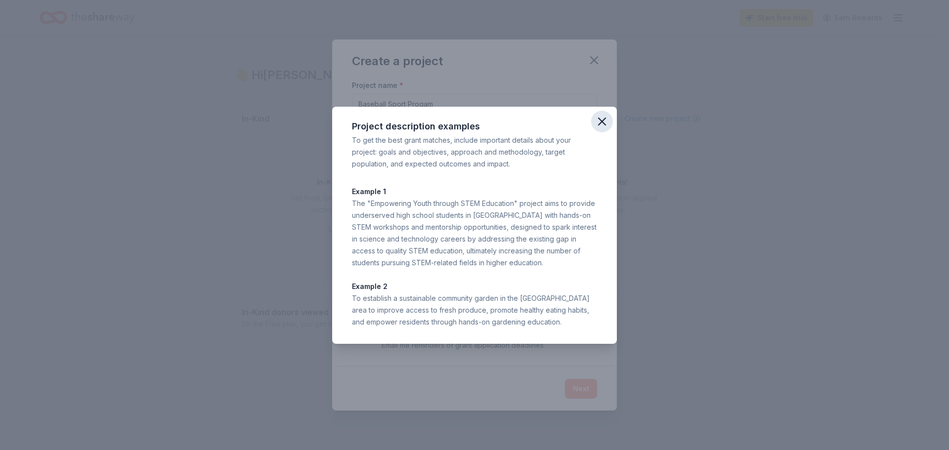
click at [601, 119] on icon "button" at bounding box center [602, 122] width 14 height 14
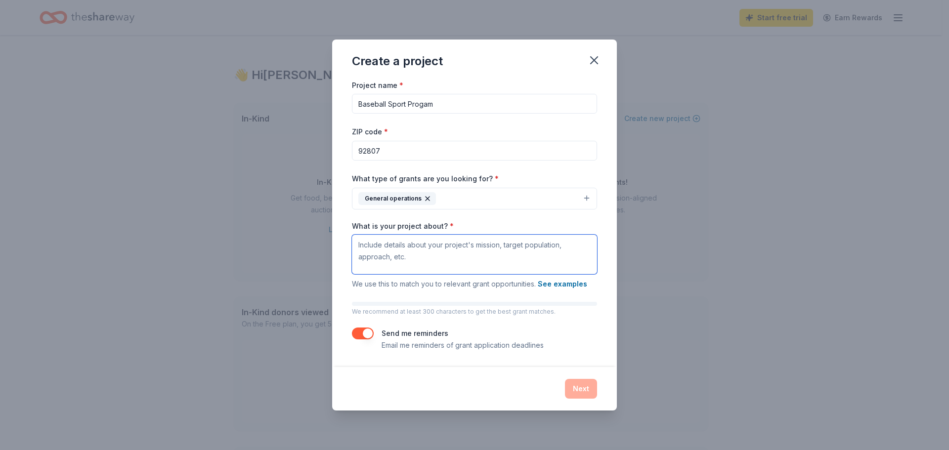
click at [370, 250] on textarea "What is your project about? *" at bounding box center [474, 255] width 245 height 40
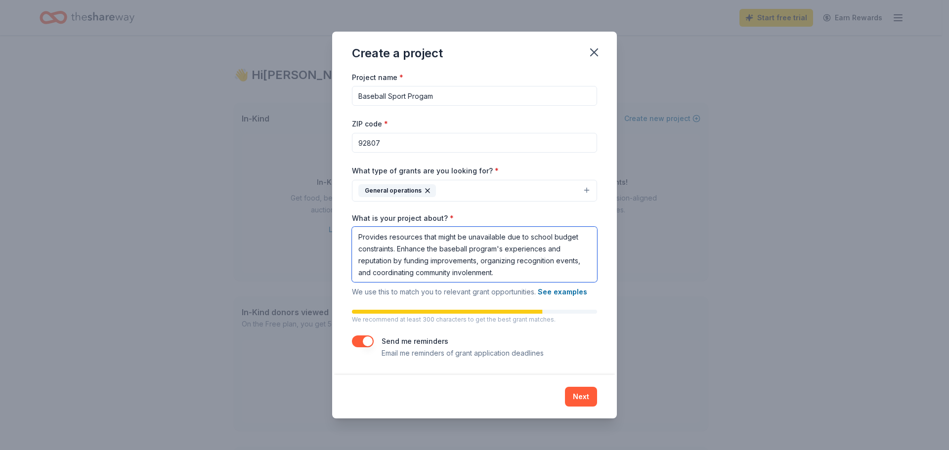
click at [486, 274] on textarea "Provides resources that might be unavailable due to school budget constraints. …" at bounding box center [474, 254] width 245 height 55
click at [492, 276] on textarea "Provides resources that might be unavailable due to school budget constraints. …" at bounding box center [474, 254] width 245 height 55
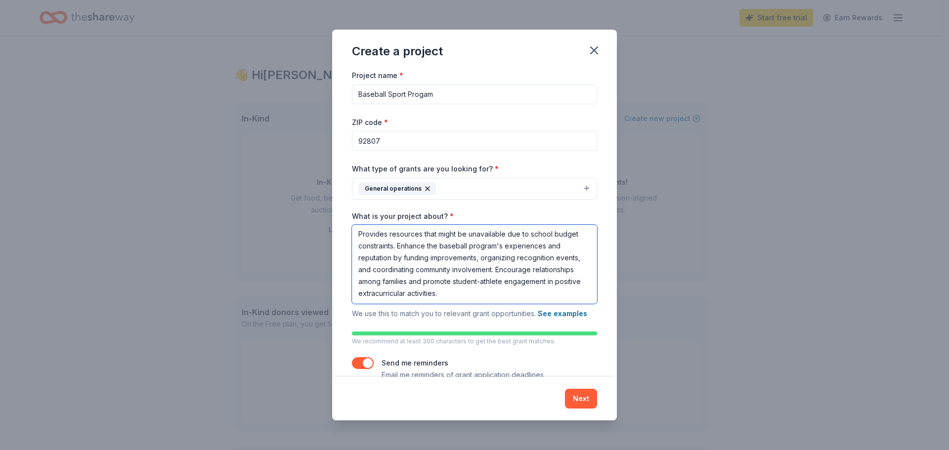
scroll to position [20, 0]
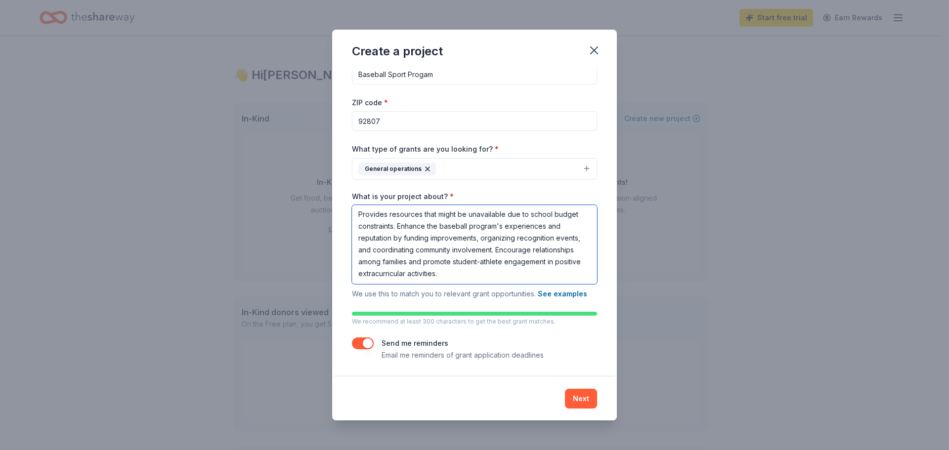
type textarea "Provides resources that might be unavailable due to school budget constraints. …"
click at [498, 337] on div "Project name * Baseball Sport Progam ZIP code * 92807 What type of grants are y…" at bounding box center [474, 205] width 245 height 312
click at [365, 345] on button "button" at bounding box center [363, 344] width 22 height 12
click at [584, 402] on button "Next" at bounding box center [581, 399] width 32 height 20
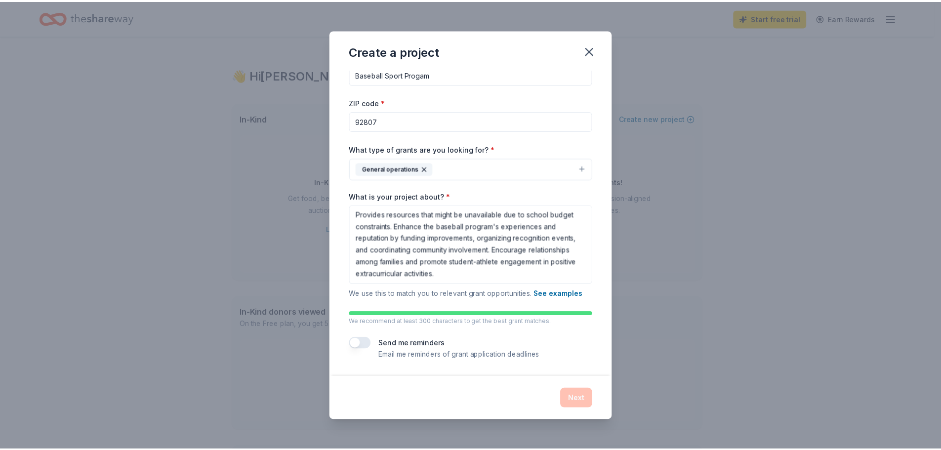
scroll to position [0, 0]
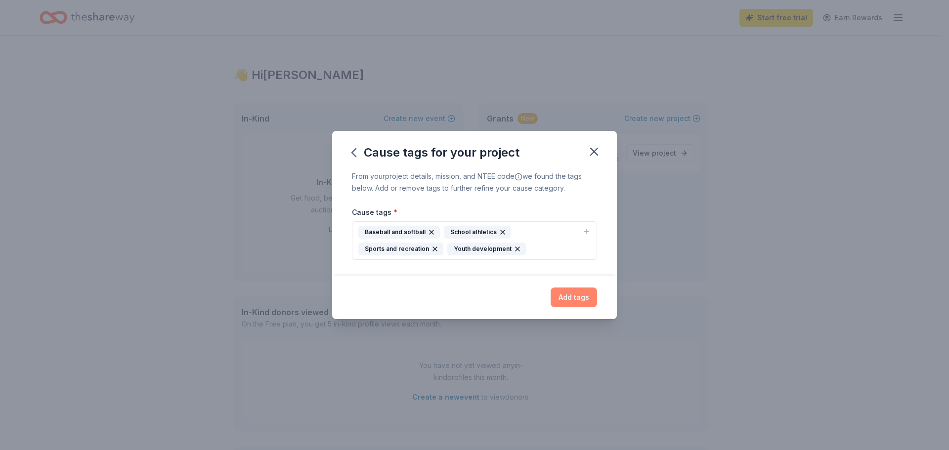
click at [565, 297] on button "Add tags" at bounding box center [573, 298] width 46 height 20
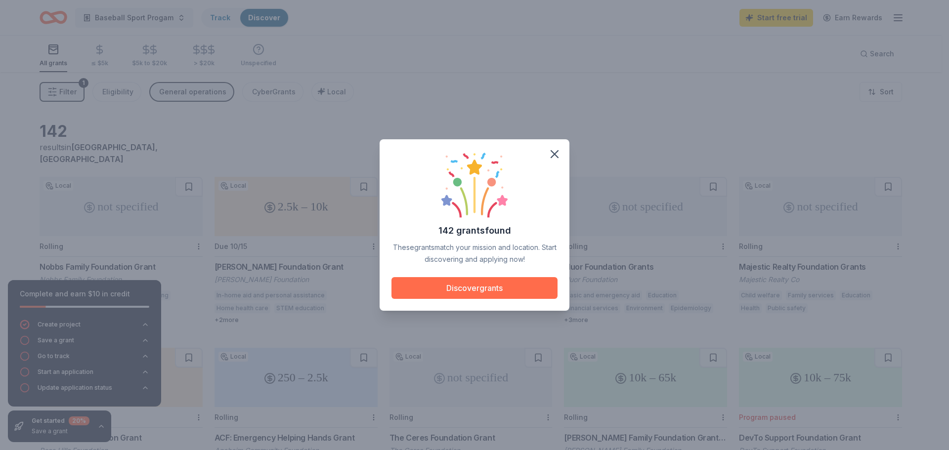
click at [468, 289] on button "Discover grants" at bounding box center [474, 288] width 166 height 22
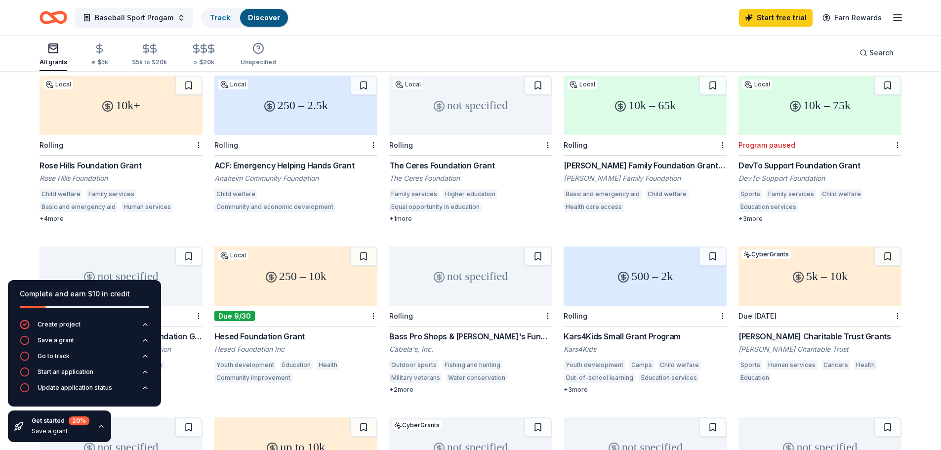
scroll to position [296, 0]
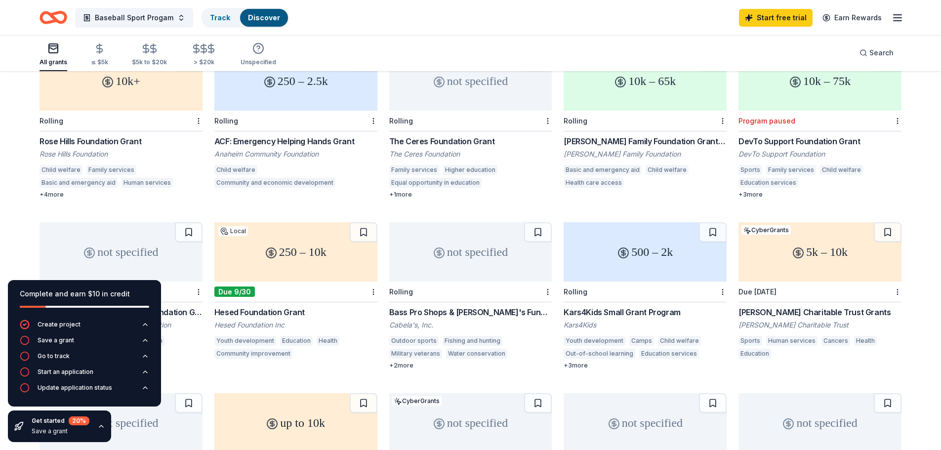
click at [791, 308] on div "Herbert E. Parker Charitable Trust Grants Herbert E. Parker Charitable Trust Sp…" at bounding box center [820, 333] width 163 height 55
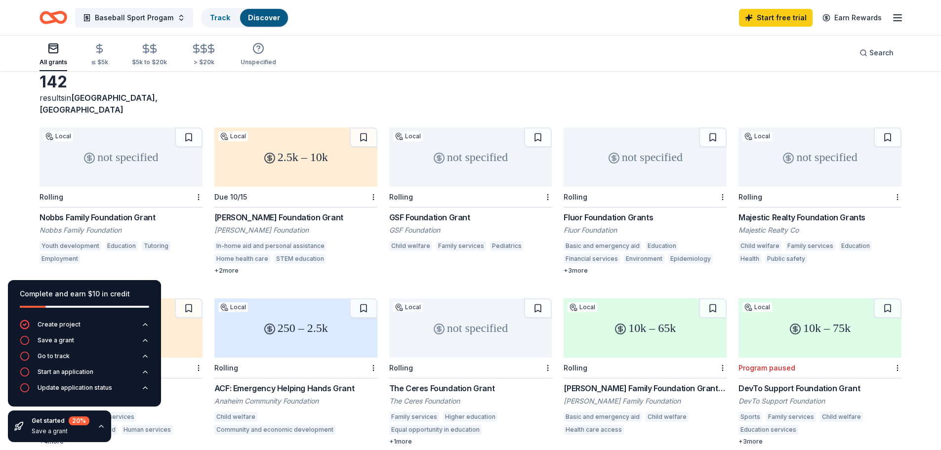
scroll to position [0, 0]
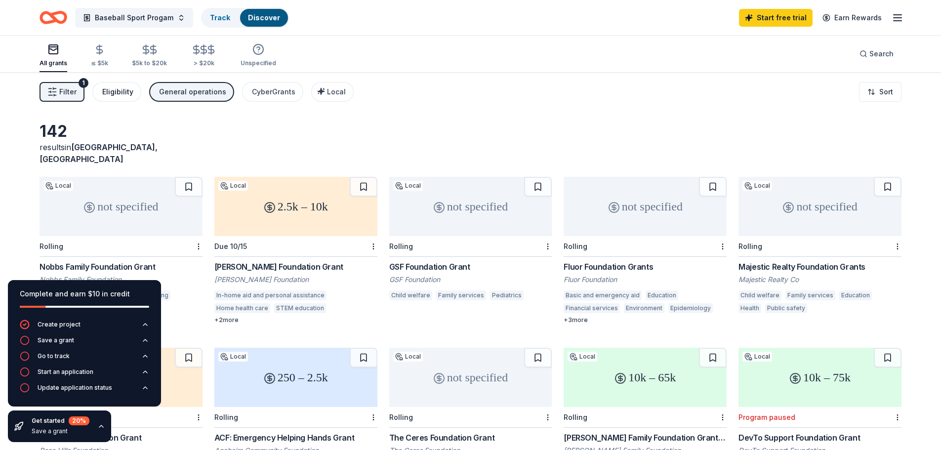
click at [111, 88] on div "Eligibility" at bounding box center [117, 92] width 31 height 12
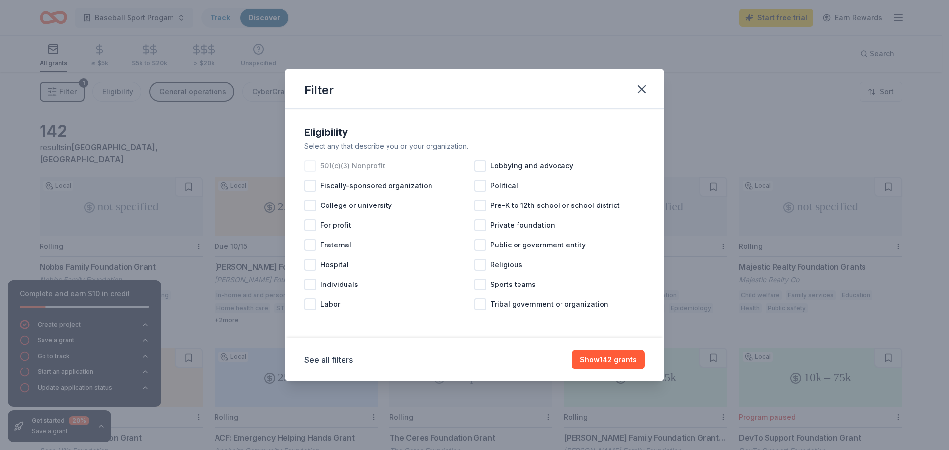
click at [313, 167] on div at bounding box center [310, 166] width 12 height 12
drag, startPoint x: 618, startPoint y: 362, endPoint x: 463, endPoint y: 350, distance: 156.1
click at [463, 350] on div "See all filters Show 135 grants" at bounding box center [474, 360] width 340 height 20
click at [479, 284] on div at bounding box center [480, 285] width 12 height 12
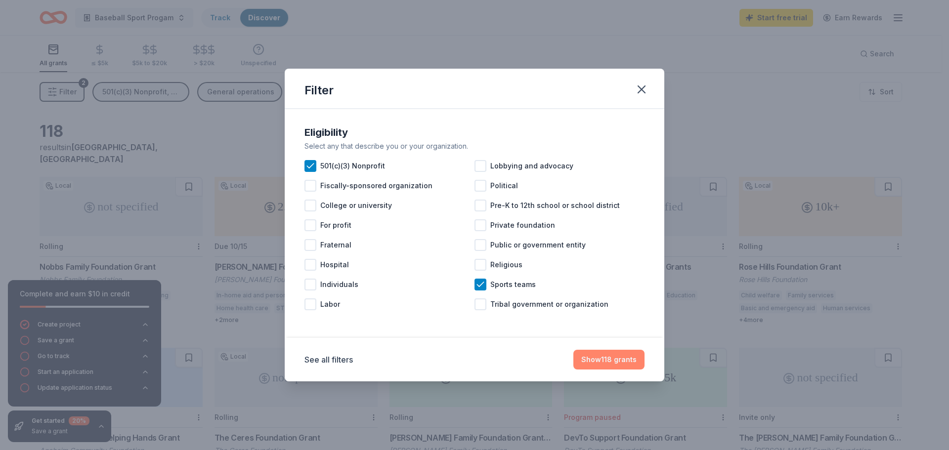
click at [605, 361] on button "Show 118 grants" at bounding box center [608, 360] width 71 height 20
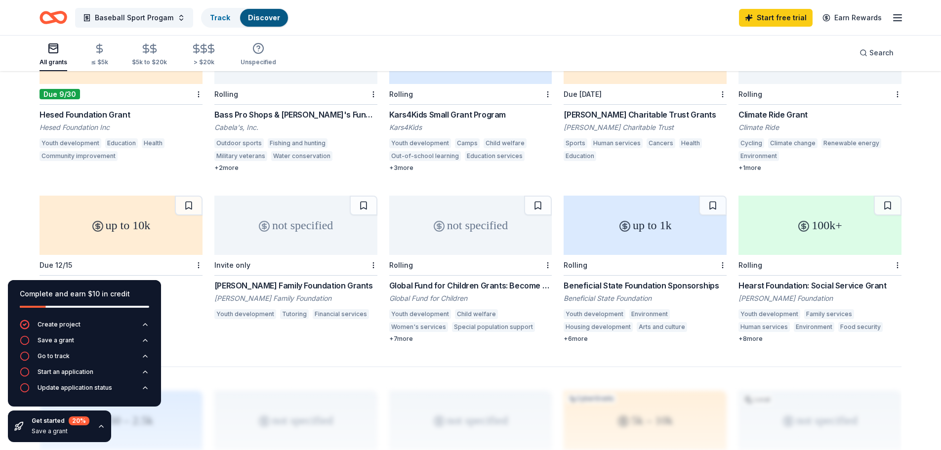
scroll to position [544, 0]
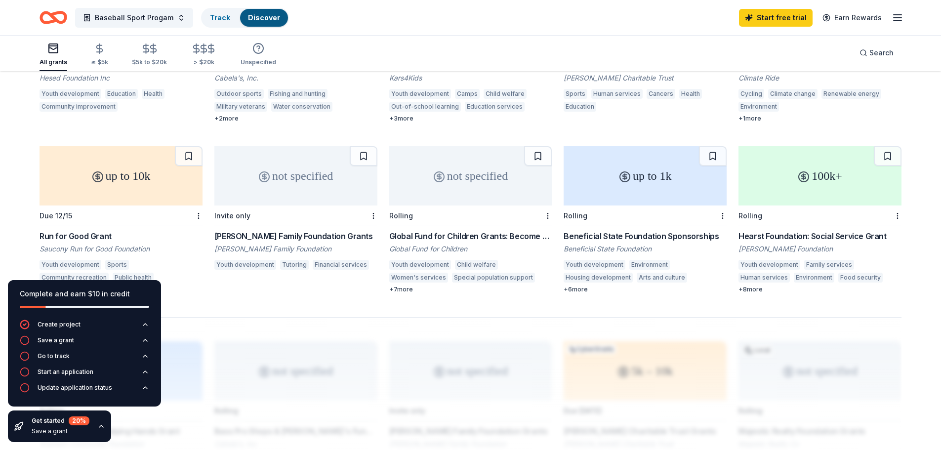
click at [96, 243] on div "Run for Good Grant Saucony Run for Good Foundation Youth development Sports Com…" at bounding box center [121, 257] width 163 height 55
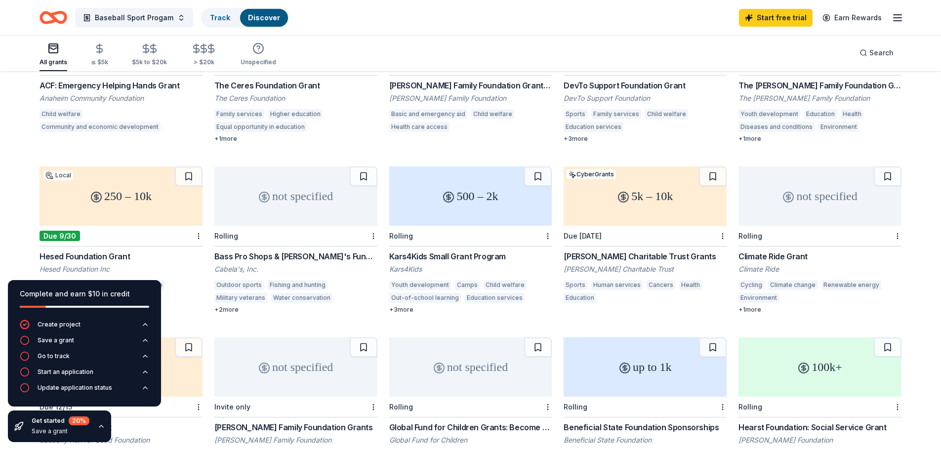
scroll to position [346, 0]
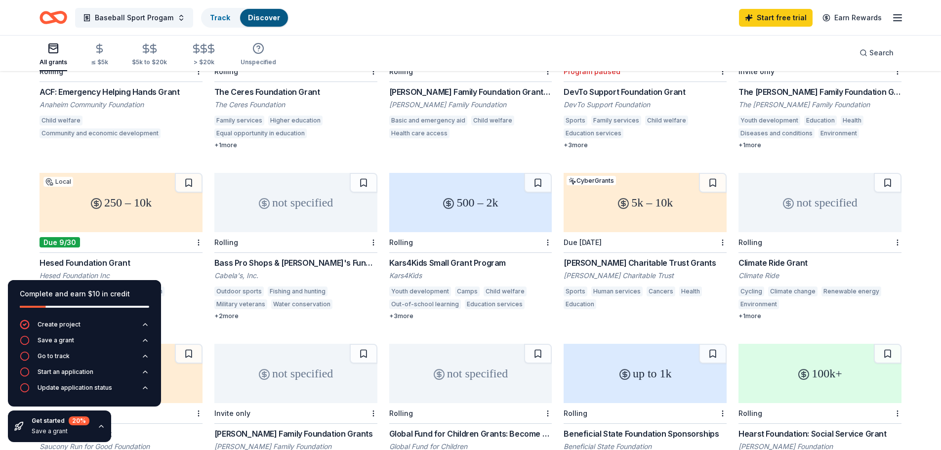
click at [592, 257] on div "[PERSON_NAME] Charitable Trust Grants" at bounding box center [645, 263] width 163 height 12
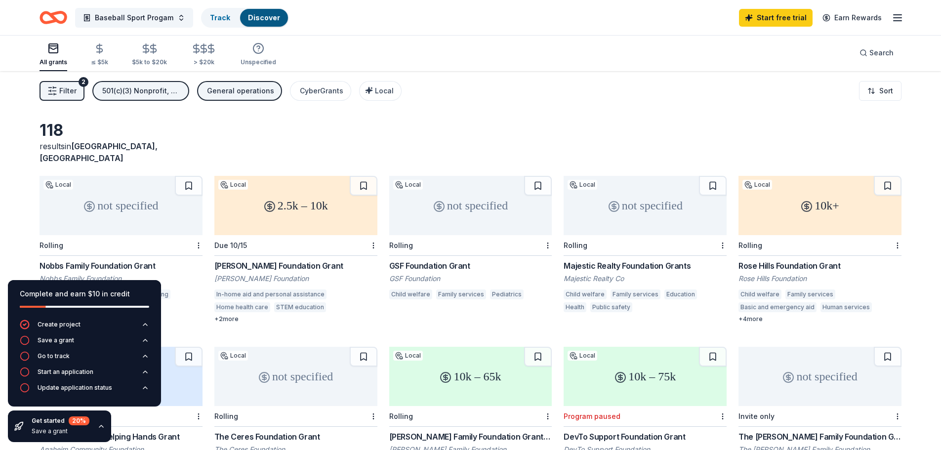
scroll to position [0, 0]
click at [213, 20] on link "Track" at bounding box center [220, 17] width 20 height 8
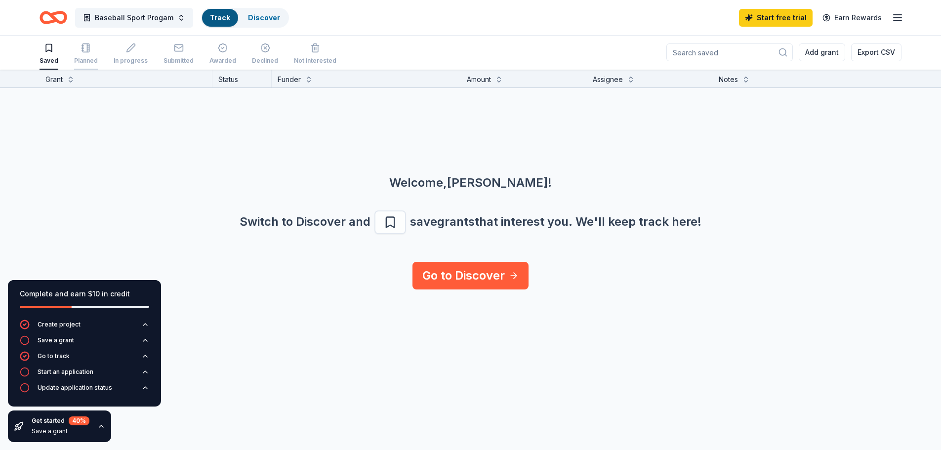
click at [78, 57] on div "Planned" at bounding box center [86, 61] width 24 height 8
click at [753, 53] on input at bounding box center [730, 53] width 127 height 18
click at [727, 49] on input "coke" at bounding box center [730, 53] width 127 height 18
click at [745, 56] on input "coke" at bounding box center [730, 53] width 127 height 18
click at [814, 55] on button "Add grant" at bounding box center [822, 53] width 46 height 18
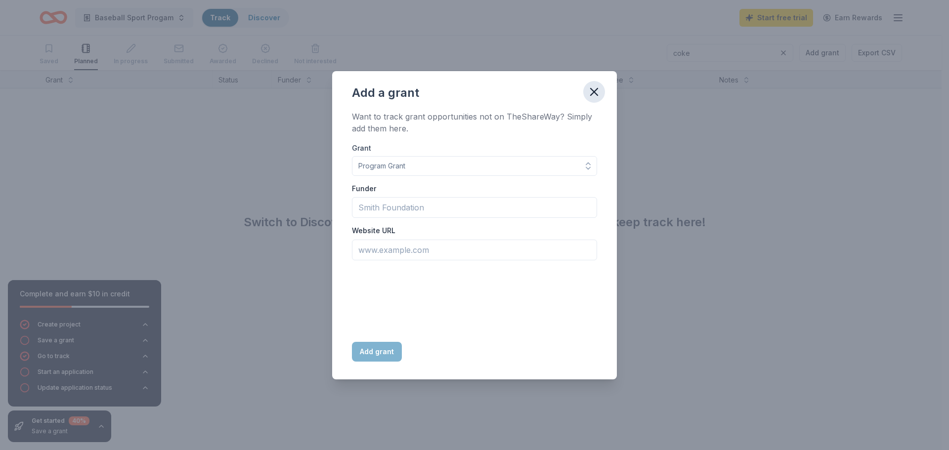
click at [598, 91] on icon "button" at bounding box center [594, 92] width 14 height 14
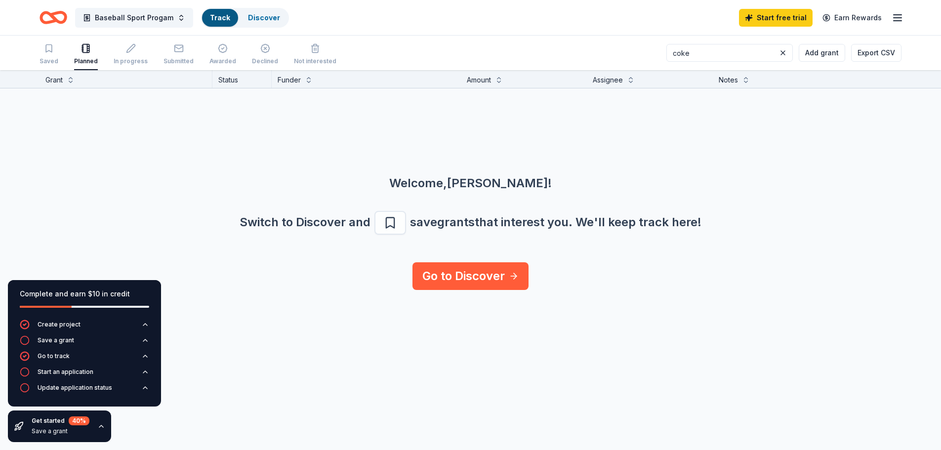
click at [757, 55] on input "coke" at bounding box center [730, 53] width 127 height 18
click at [709, 55] on input "coke" at bounding box center [730, 53] width 127 height 18
type input "coke cola united"
click at [742, 50] on input "coke cola united" at bounding box center [730, 53] width 127 height 18
click at [129, 58] on div "In progress" at bounding box center [131, 61] width 34 height 8
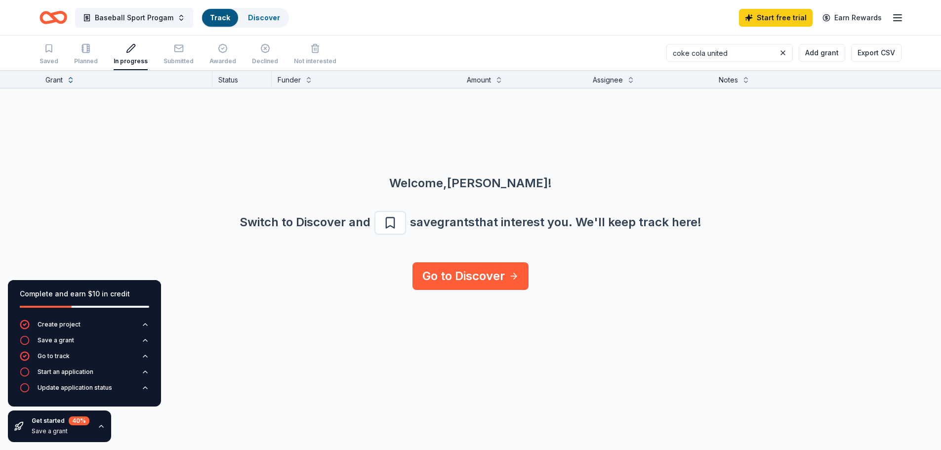
click at [129, 58] on div "In progress" at bounding box center [131, 61] width 34 height 8
click at [172, 58] on div "Submitted" at bounding box center [179, 61] width 30 height 8
click at [210, 58] on div "Awarded" at bounding box center [223, 61] width 27 height 8
click at [268, 58] on div "Declined" at bounding box center [265, 61] width 26 height 8
click at [320, 59] on div "Not interested" at bounding box center [315, 61] width 42 height 8
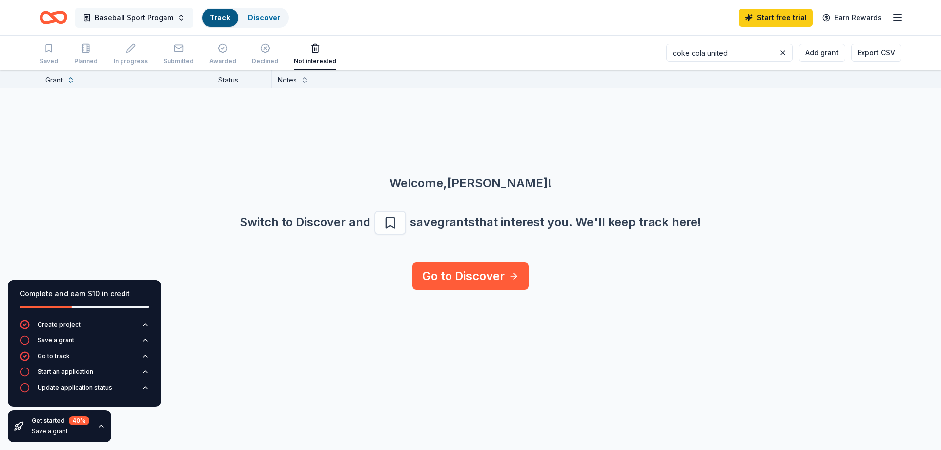
click at [165, 19] on span "Baseball Sport Progam" at bounding box center [134, 18] width 79 height 12
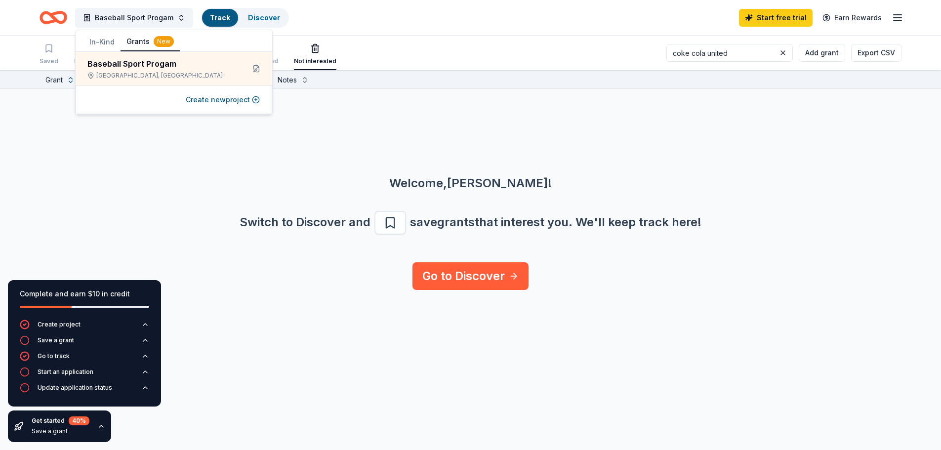
click at [367, 135] on div "Welcome, Mariam ! Switch to Discover and save grants that interest you. We ' ll…" at bounding box center [470, 175] width 941 height 174
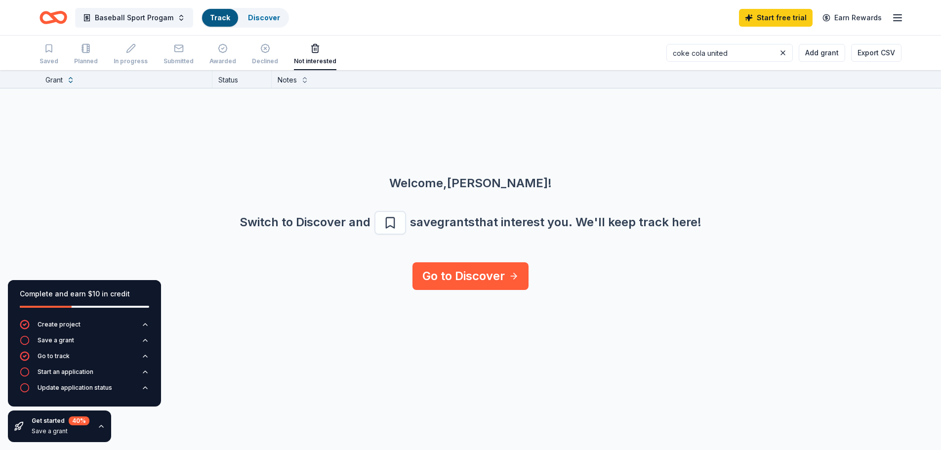
click at [47, 15] on icon "Home" at bounding box center [54, 17] width 28 height 23
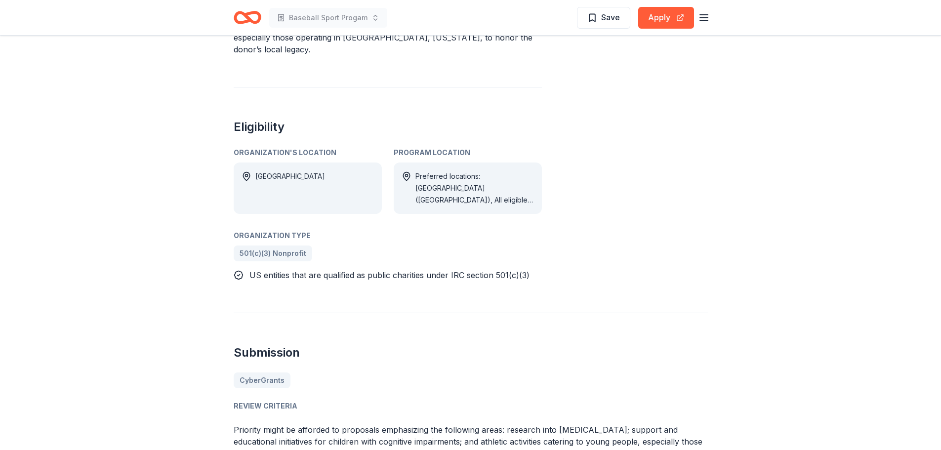
scroll to position [445, 0]
